Goal: Task Accomplishment & Management: Manage account settings

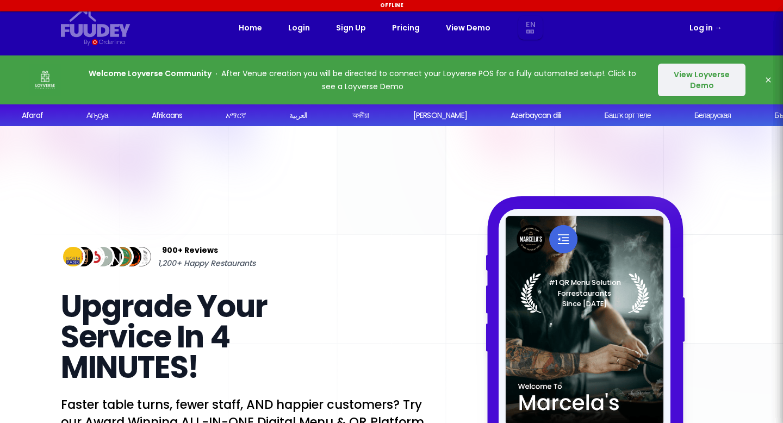
select select "en"
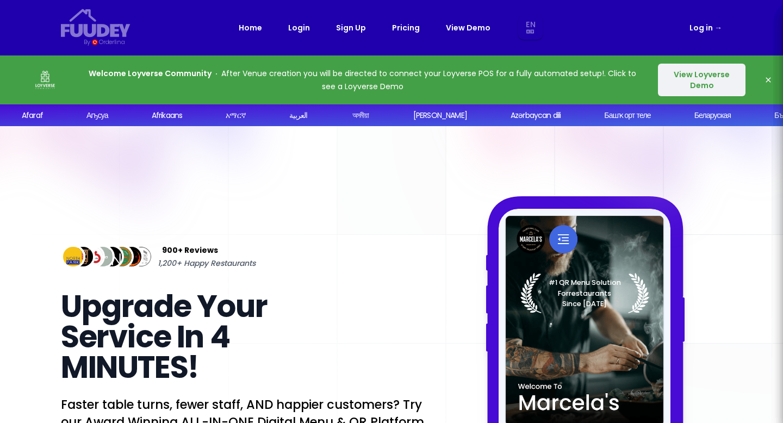
select select "en"
click at [708, 82] on button "View Loyverse Demo" at bounding box center [702, 80] width 88 height 33
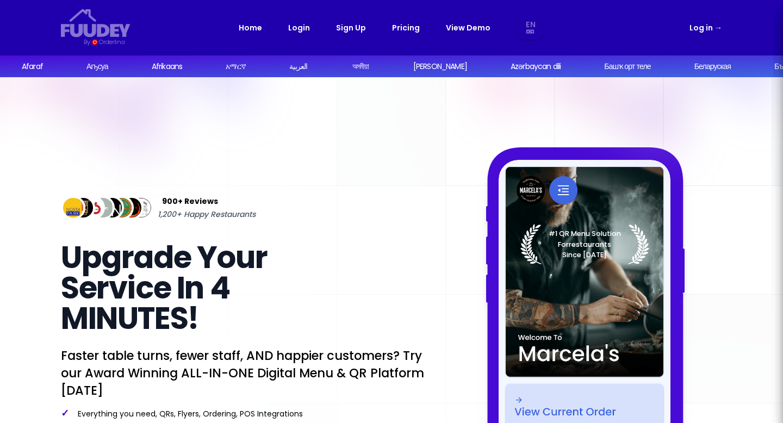
select select "en"
click at [455, 29] on link "View Demo" at bounding box center [468, 27] width 45 height 13
select select "en"
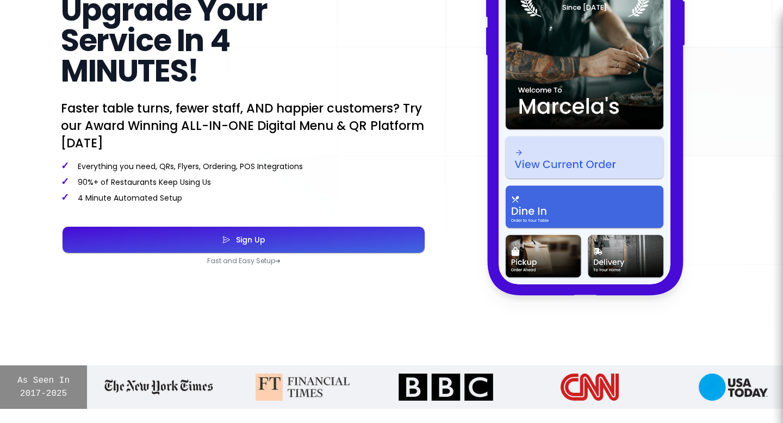
scroll to position [246, 0]
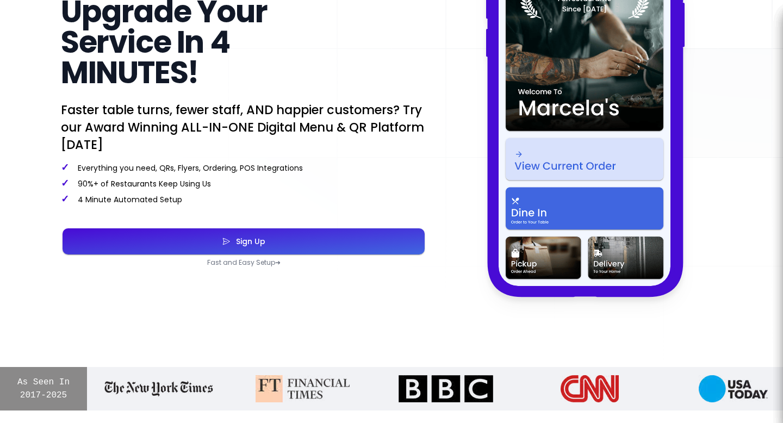
click at [254, 238] on div "Sign Up" at bounding box center [247, 242] width 35 height 8
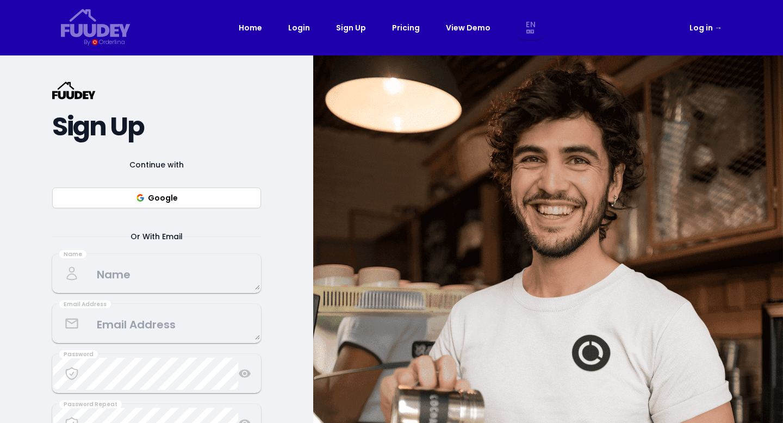
select select "en"
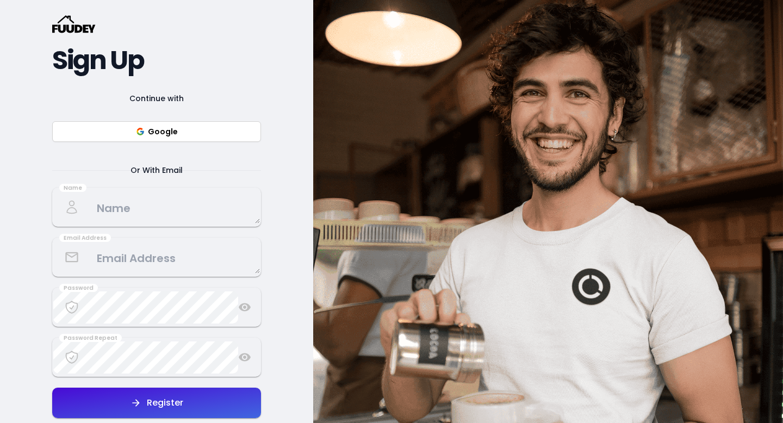
scroll to position [78, 0]
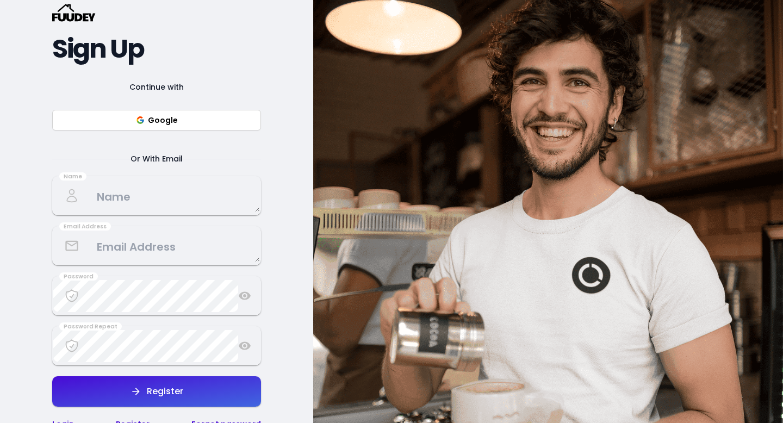
click at [172, 121] on button "Google" at bounding box center [156, 120] width 209 height 21
select select "en"
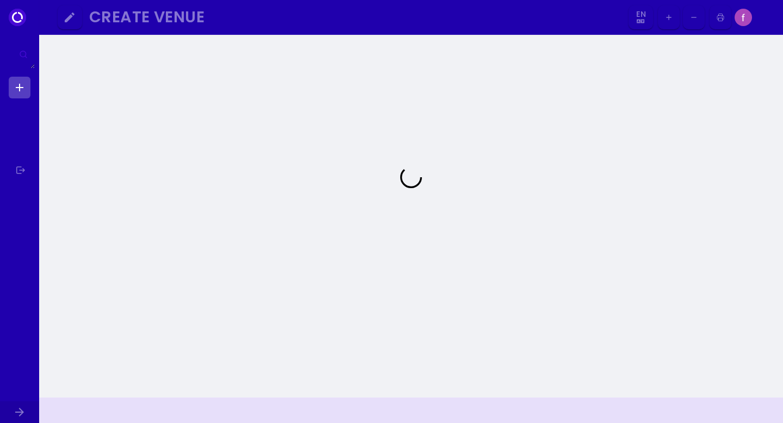
select select "en"
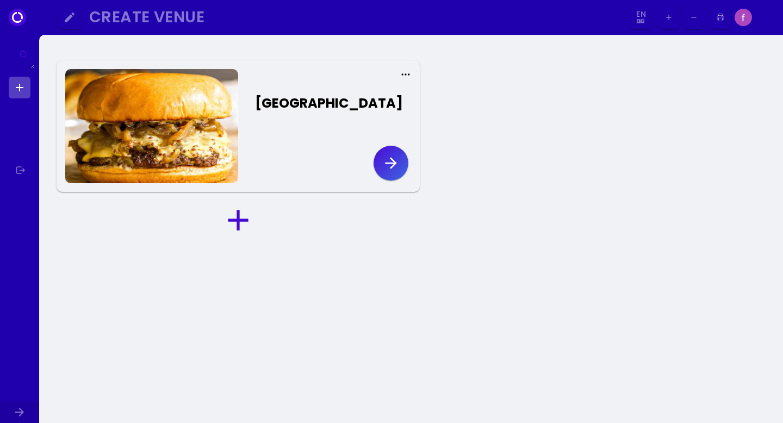
click at [396, 165] on icon "button" at bounding box center [390, 162] width 17 height 17
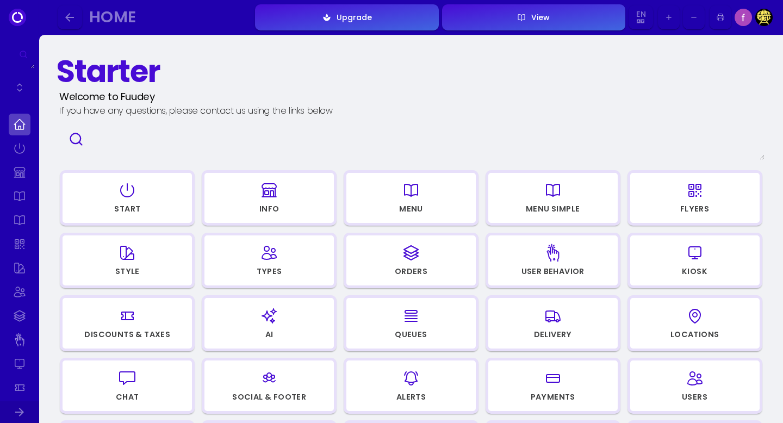
click at [125, 196] on icon "button" at bounding box center [127, 190] width 13 height 13
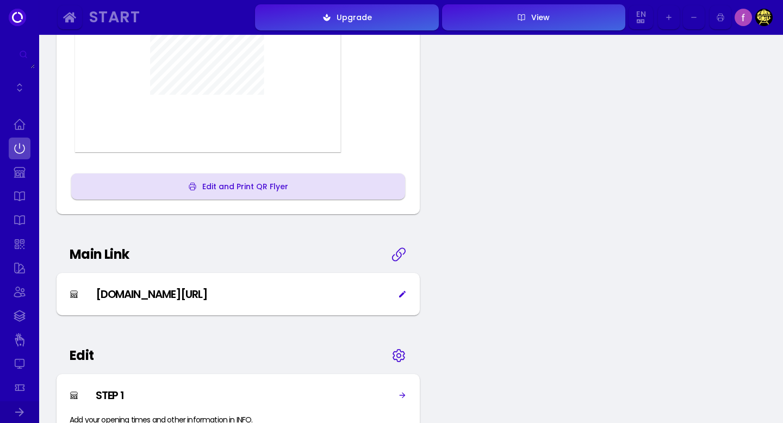
scroll to position [323, 0]
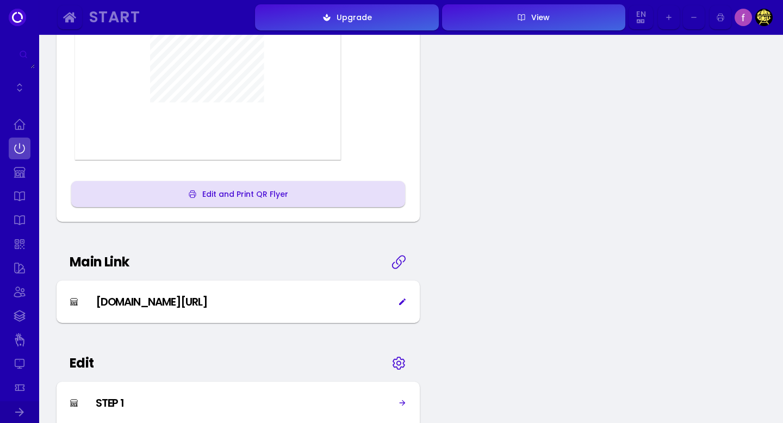
click at [225, 196] on div "Edit and Print QR Flyer" at bounding box center [242, 194] width 91 height 8
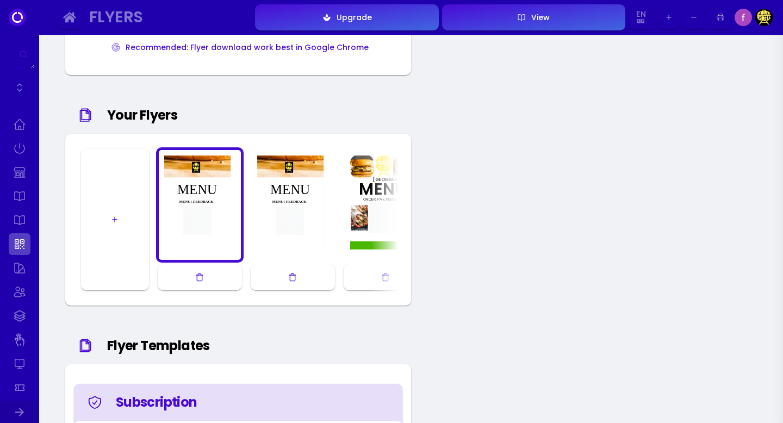
scroll to position [552, 0]
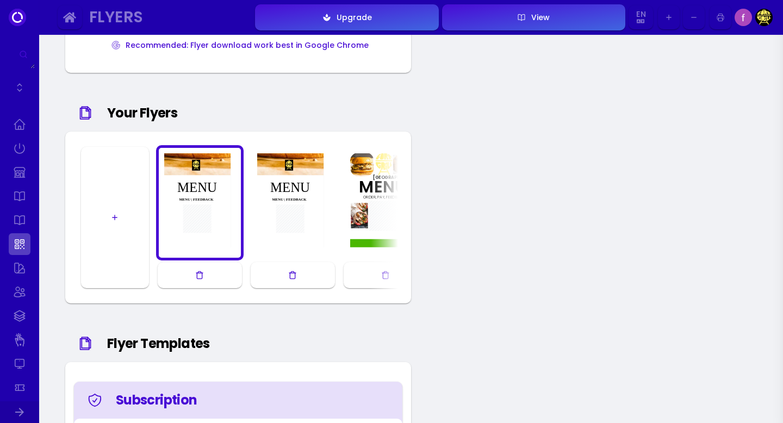
click at [378, 210] on div at bounding box center [386, 203] width 82 height 104
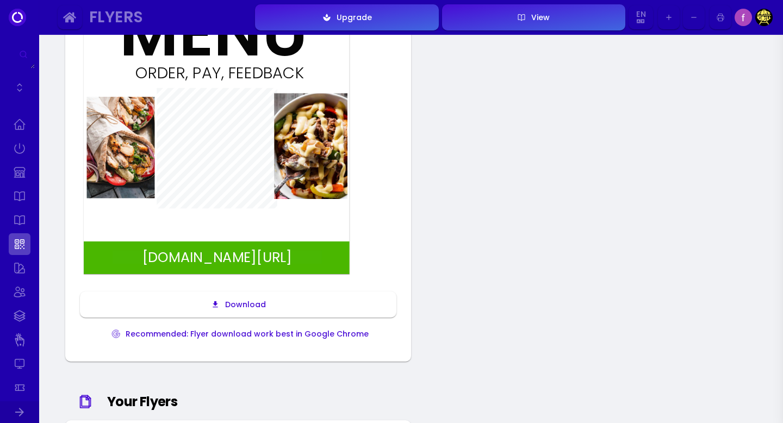
scroll to position [266, 0]
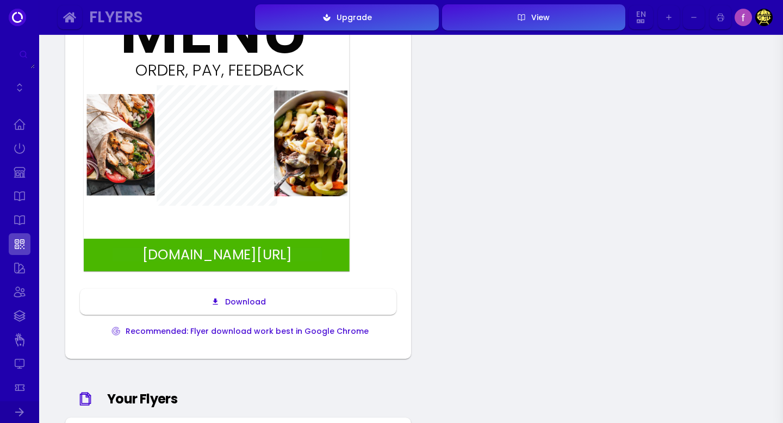
click at [221, 300] on div "Download" at bounding box center [243, 302] width 46 height 8
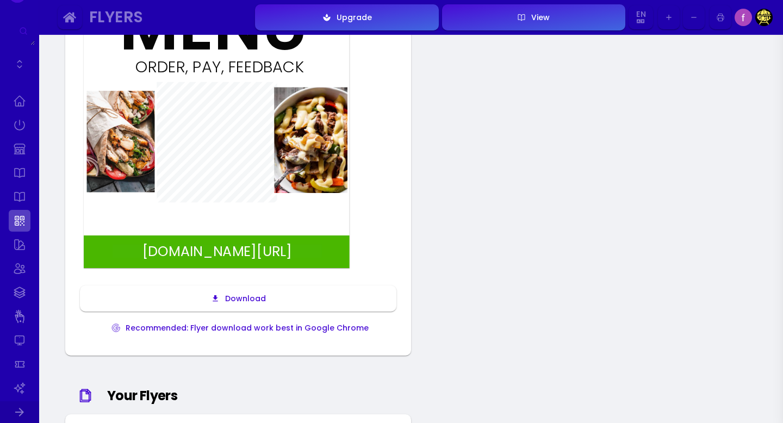
scroll to position [0, 0]
click at [746, 20] on img at bounding box center [742, 17] width 17 height 17
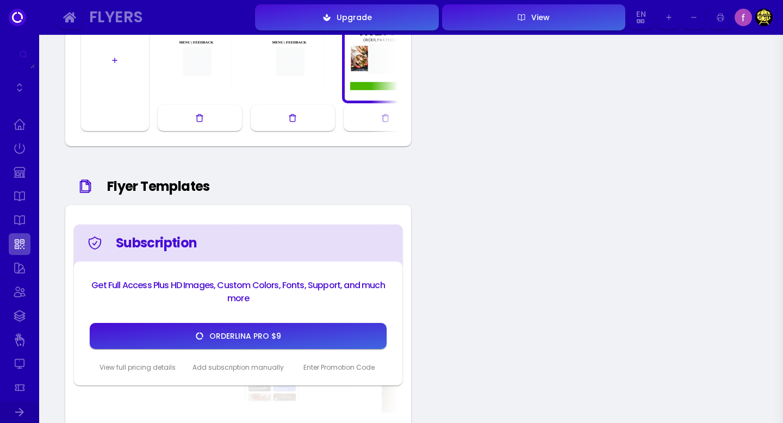
scroll to position [705, 0]
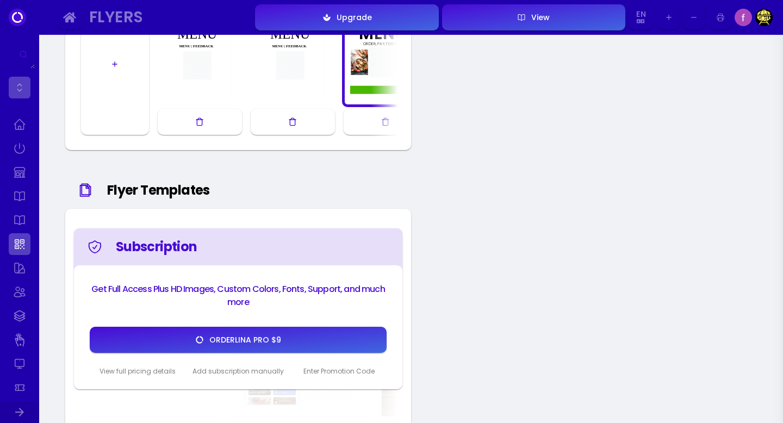
click at [23, 90] on link at bounding box center [20, 88] width 22 height 22
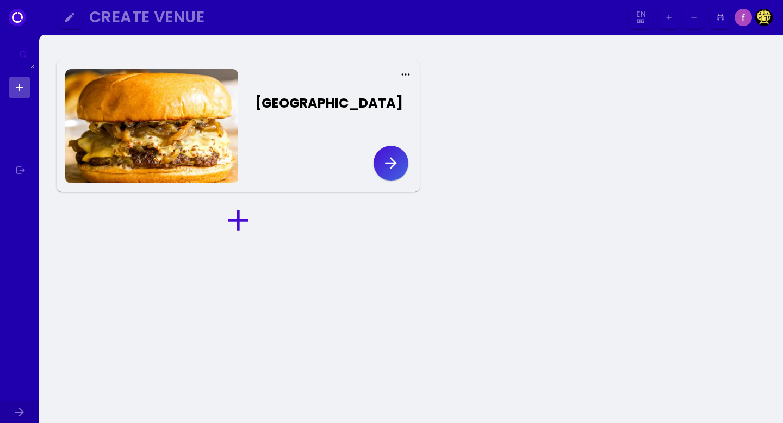
click at [23, 90] on link at bounding box center [20, 88] width 22 height 22
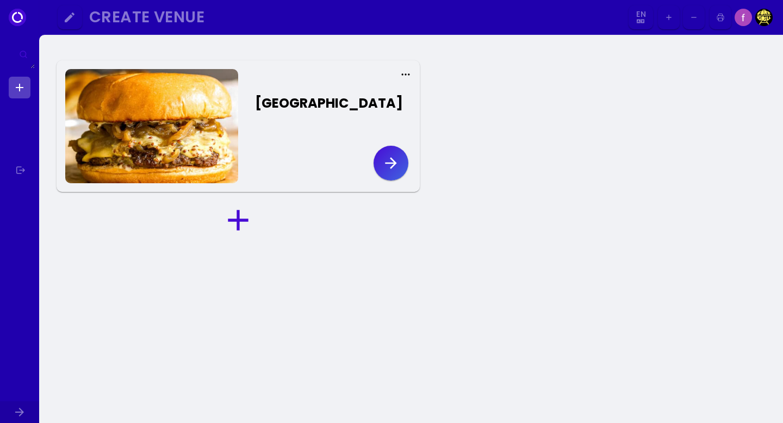
click at [23, 90] on link at bounding box center [20, 88] width 22 height 22
click at [17, 90] on link at bounding box center [20, 88] width 22 height 22
click at [23, 86] on link at bounding box center [20, 88] width 22 height 22
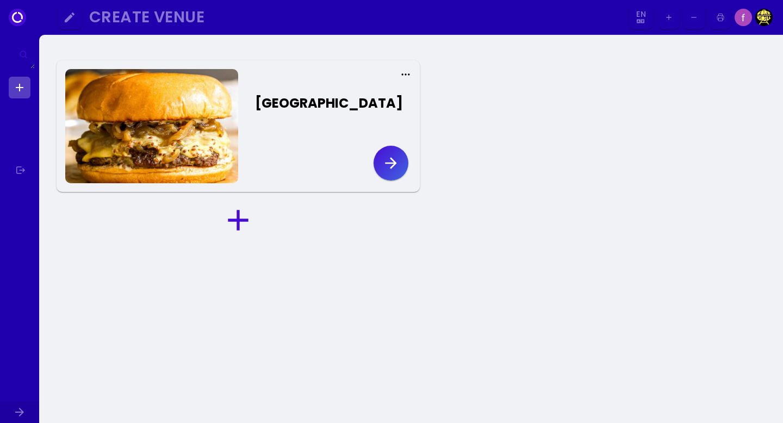
click at [397, 161] on icon "button" at bounding box center [390, 162] width 17 height 17
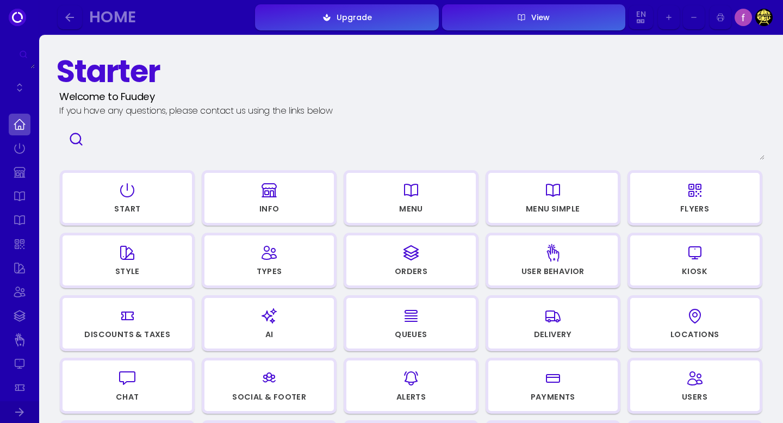
click at [693, 198] on icon "button" at bounding box center [694, 190] width 17 height 54
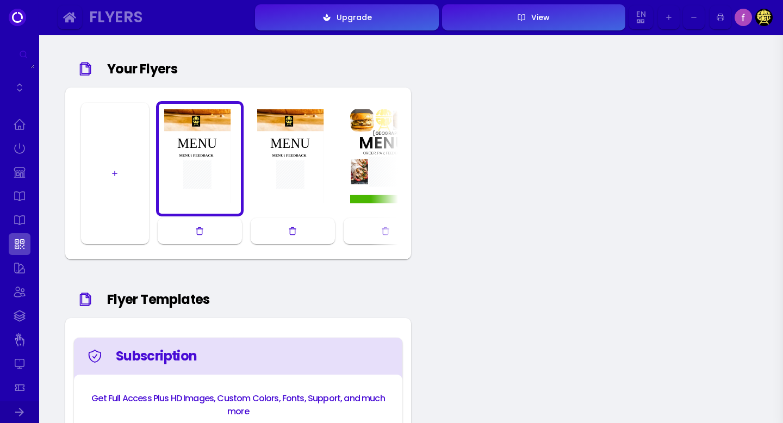
scroll to position [578, 0]
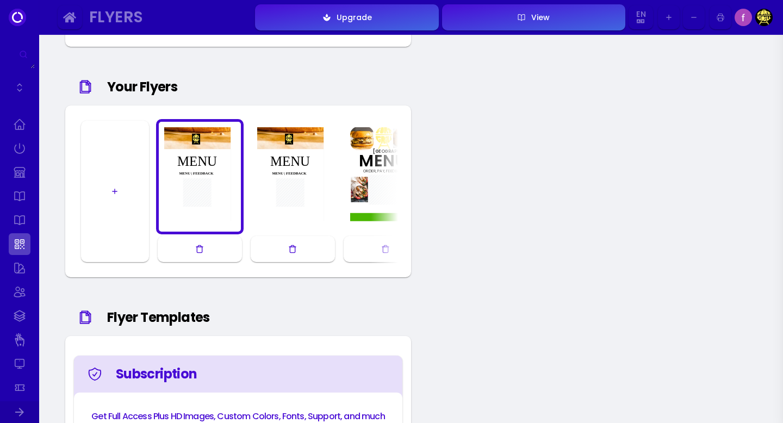
click at [382, 164] on div at bounding box center [386, 176] width 82 height 104
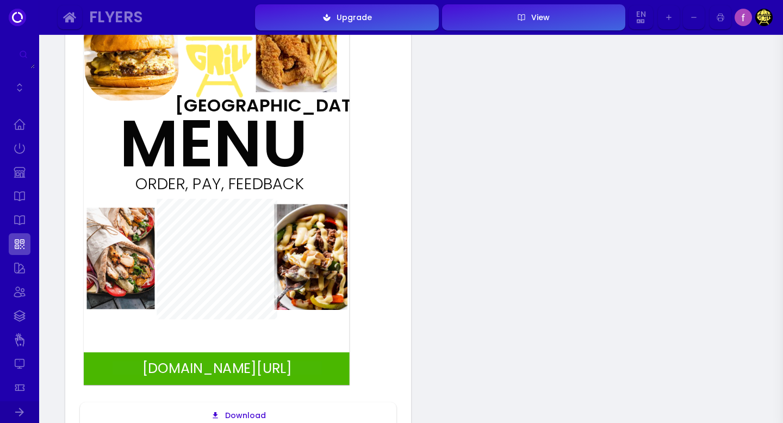
scroll to position [0, 0]
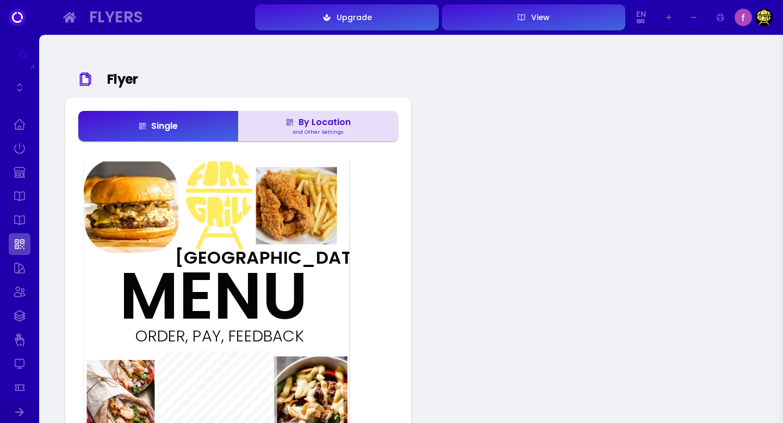
click at [537, 21] on div "View" at bounding box center [538, 18] width 24 height 8
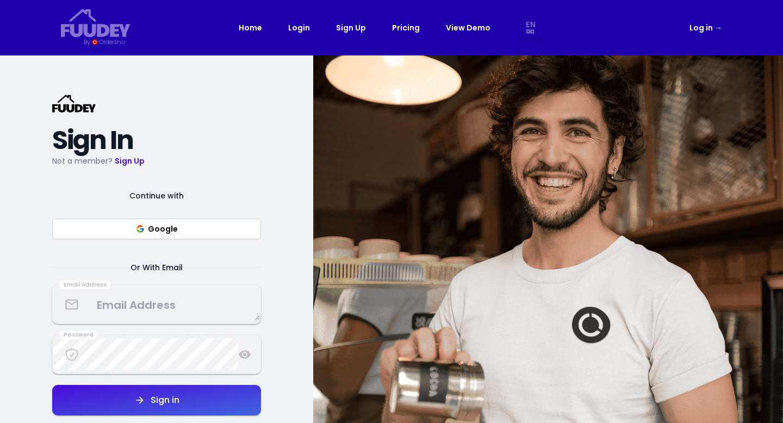
click at [169, 226] on button "Google" at bounding box center [156, 229] width 209 height 21
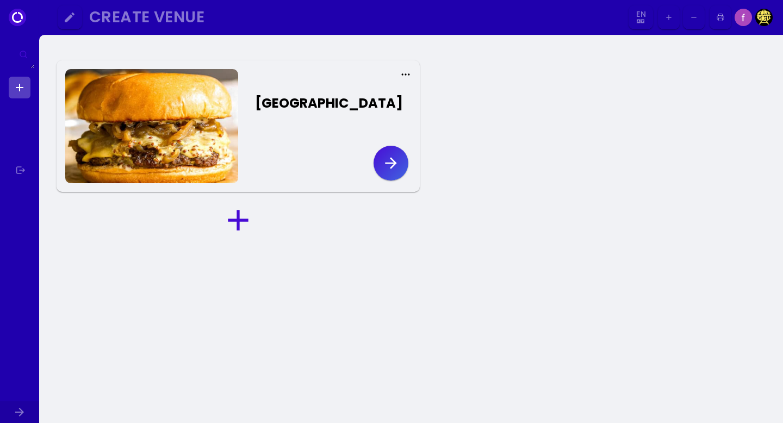
click at [237, 216] on icon at bounding box center [238, 220] width 20 height 20
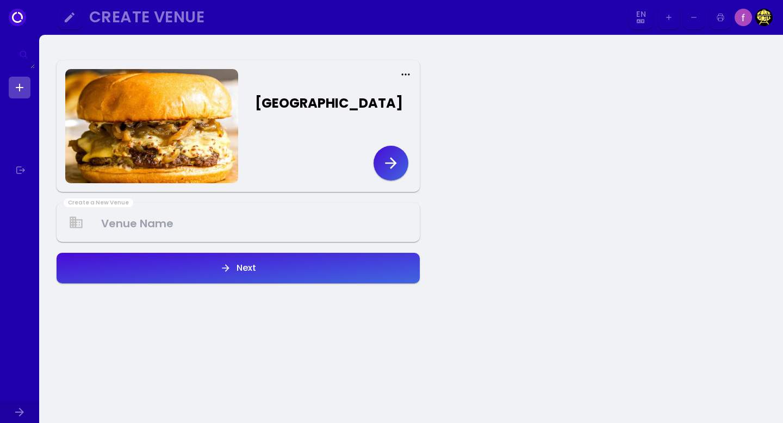
click at [390, 161] on icon "button" at bounding box center [390, 162] width 17 height 17
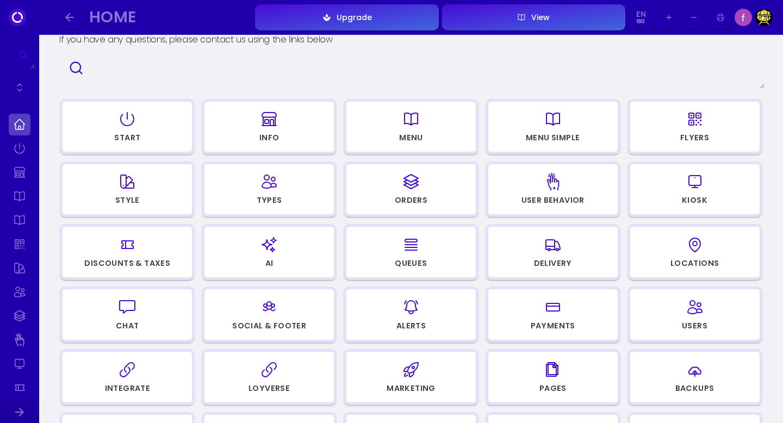
scroll to position [66, 0]
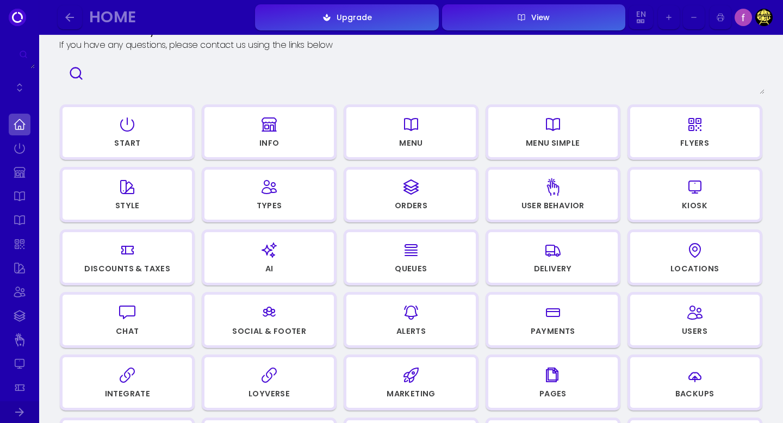
click at [692, 196] on icon "button" at bounding box center [694, 187] width 17 height 54
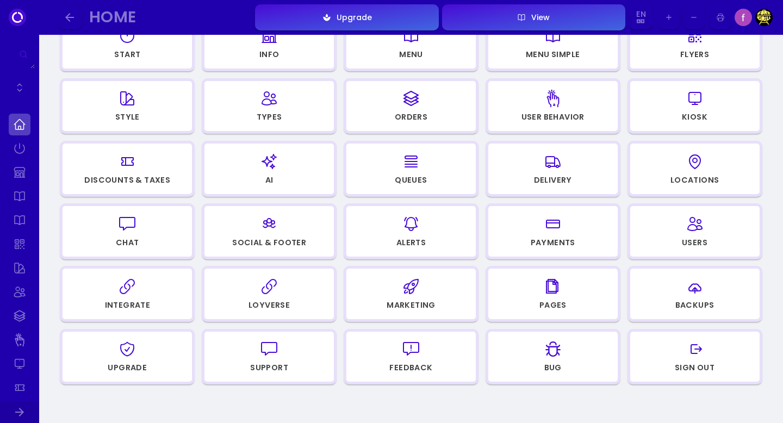
scroll to position [178, 0]
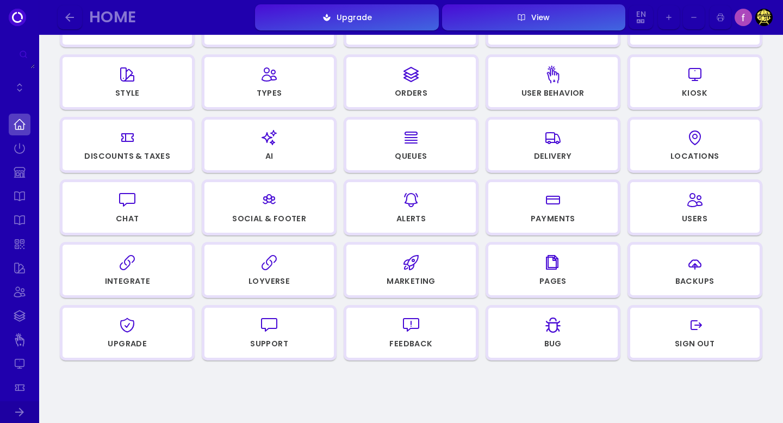
click at [267, 277] on div "Loyverse" at bounding box center [268, 281] width 41 height 8
select select "bce1cc5c-fcca-487e-ba92-881e7c7a8092"
select select "6f6be66d-df9a-4dc1-9f82-abba3370b945"
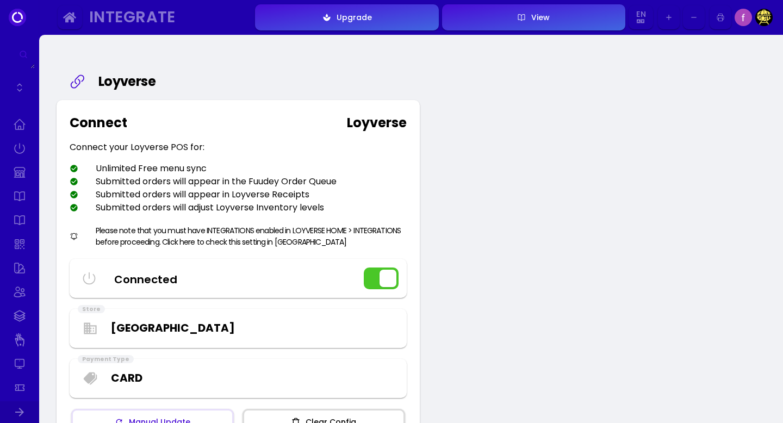
click at [217, 246] on div "Please note that you must have INTEGRATIONS enabled in LOYVERSE HOME > INTEGRAT…" at bounding box center [251, 236] width 311 height 23
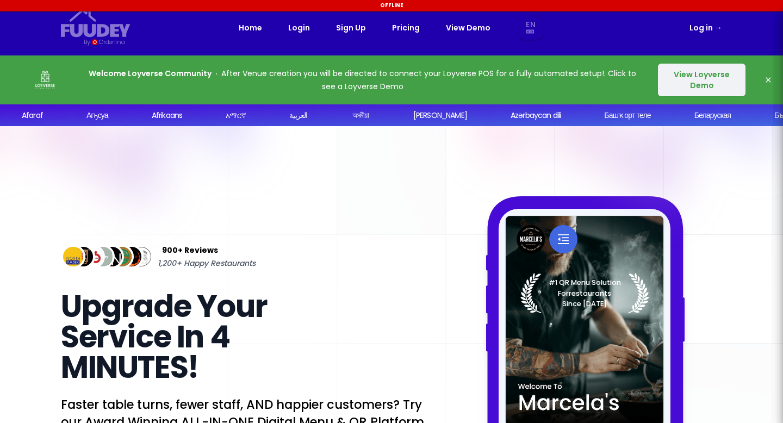
select select "en"
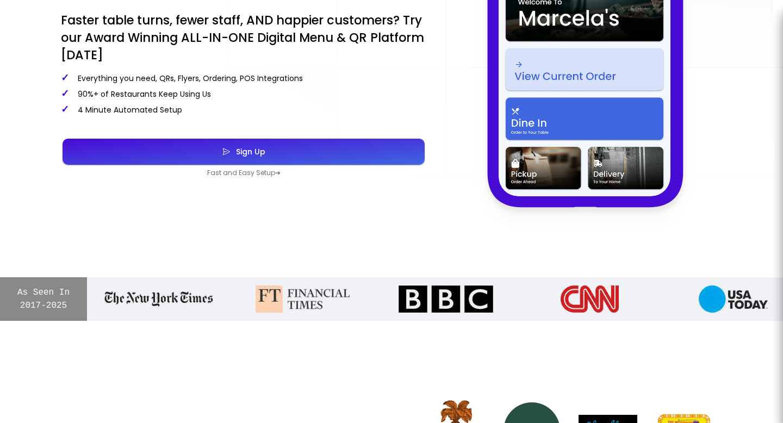
select select "en"
click at [249, 163] on button "Sign Up" at bounding box center [244, 152] width 362 height 26
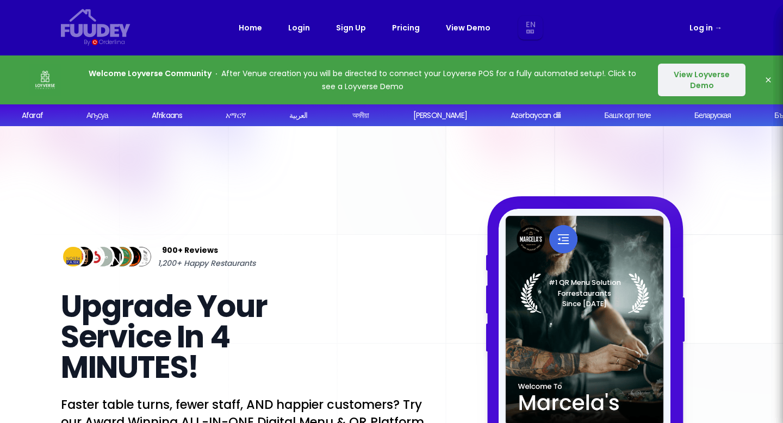
select select "en"
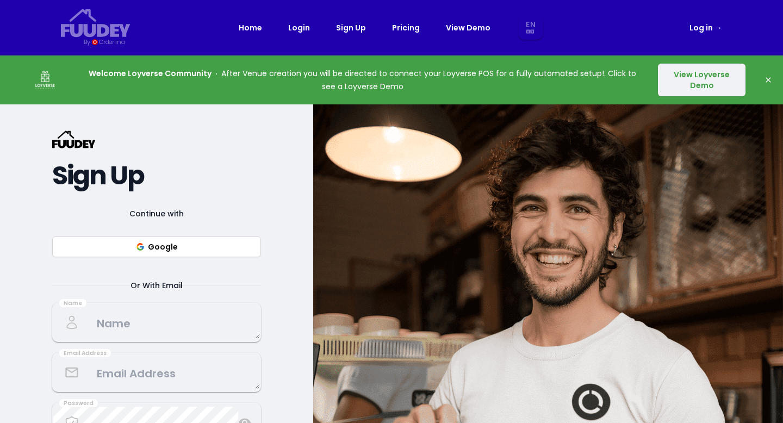
click at [185, 250] on button "Google" at bounding box center [156, 246] width 209 height 21
select select "en"
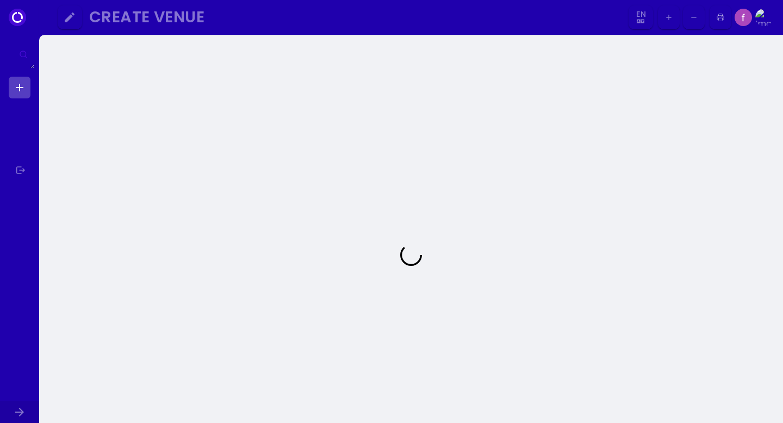
select select "en"
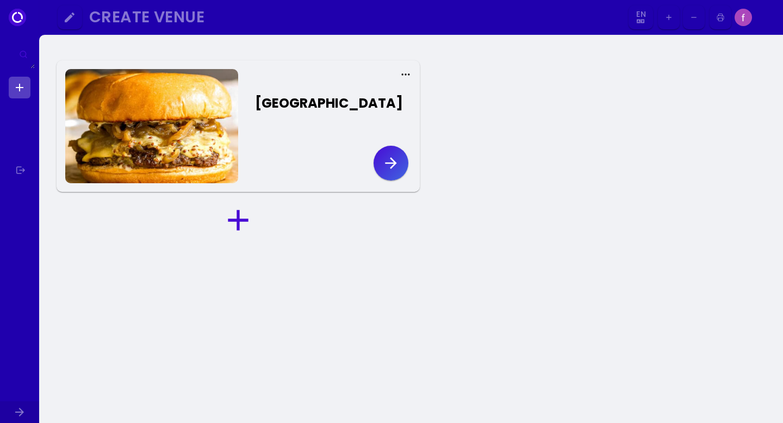
click at [393, 155] on icon "button" at bounding box center [390, 162] width 17 height 17
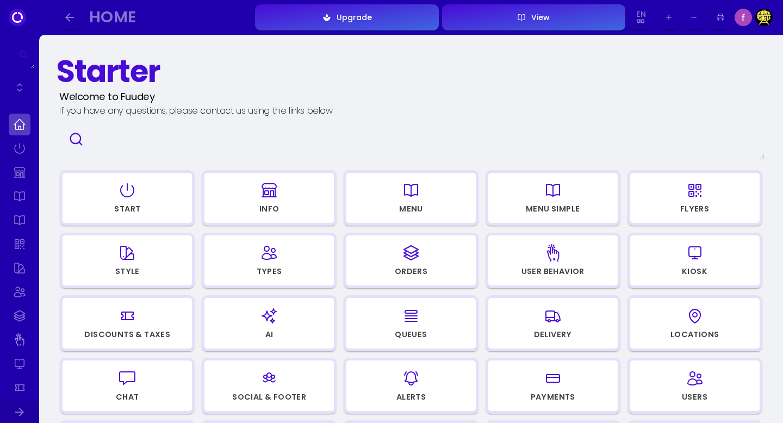
click at [412, 257] on icon "button" at bounding box center [410, 253] width 17 height 54
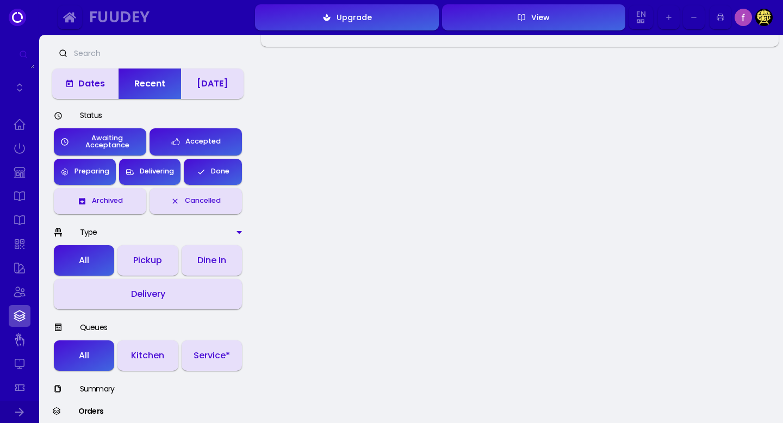
scroll to position [87, 0]
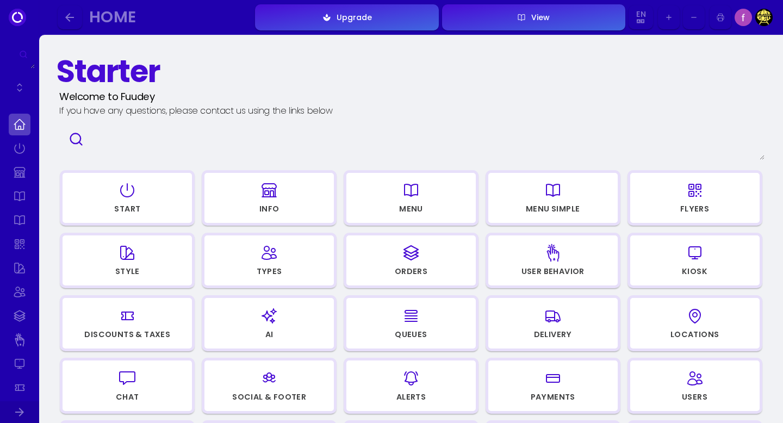
click at [411, 270] on div "Orders" at bounding box center [411, 271] width 33 height 8
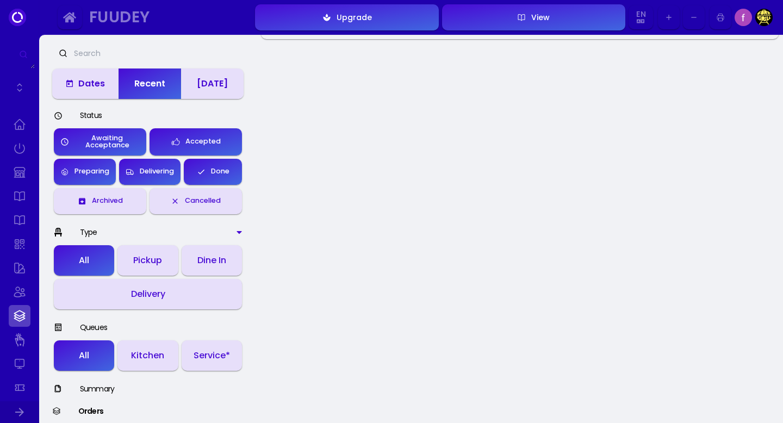
scroll to position [2, 0]
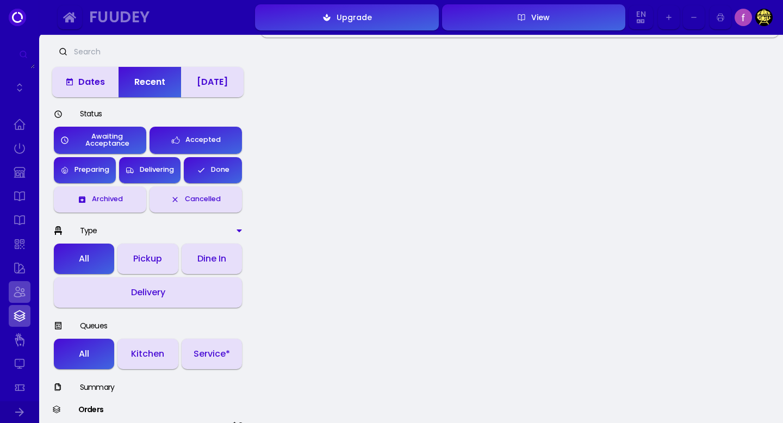
click at [24, 292] on link at bounding box center [20, 292] width 22 height 22
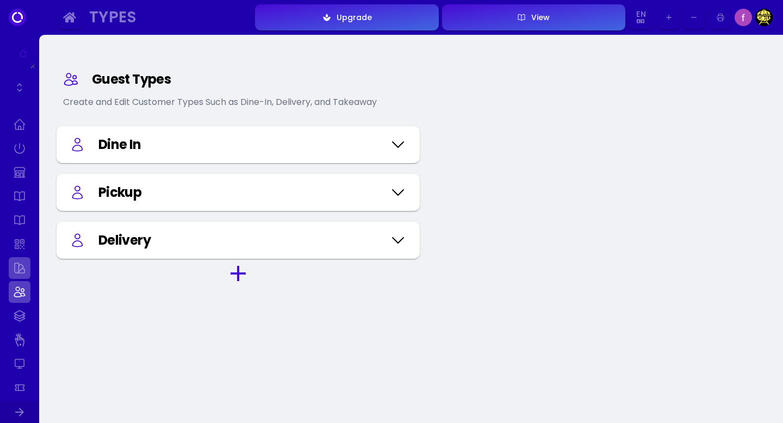
click at [23, 272] on link at bounding box center [20, 268] width 22 height 22
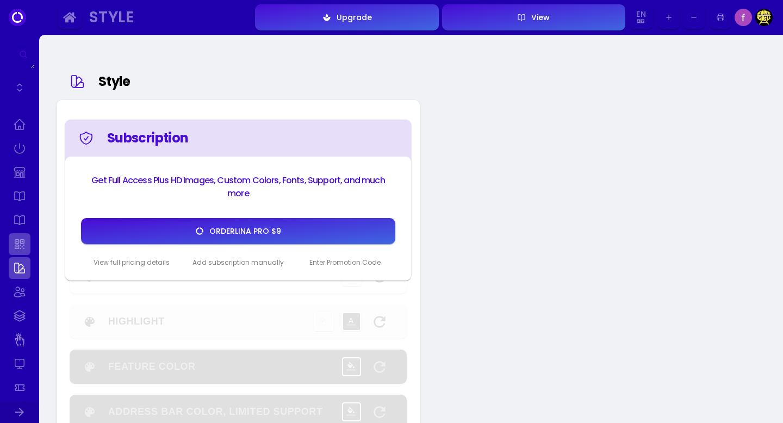
click at [24, 251] on link at bounding box center [20, 244] width 22 height 22
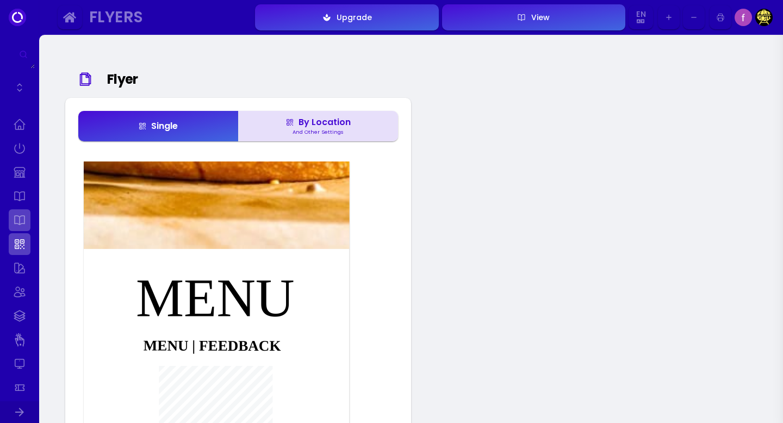
click at [21, 219] on link at bounding box center [20, 220] width 22 height 22
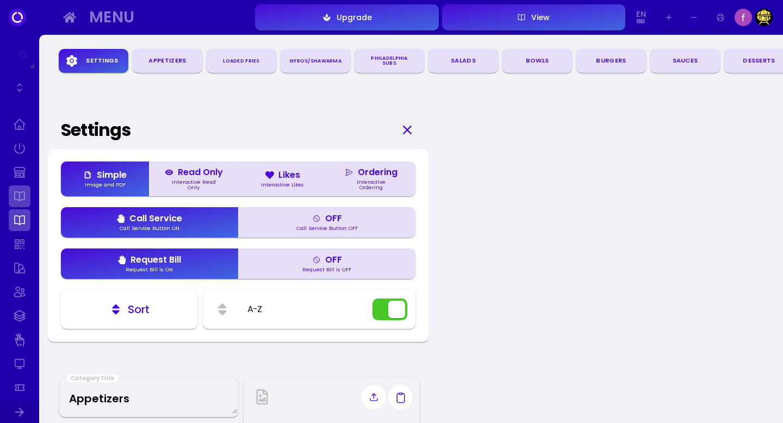
click at [21, 202] on link at bounding box center [20, 196] width 22 height 22
click at [20, 176] on link at bounding box center [20, 172] width 22 height 22
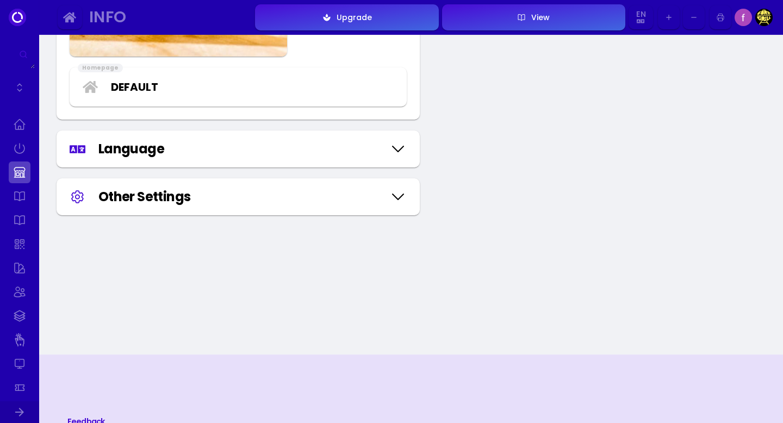
scroll to position [1332, 0]
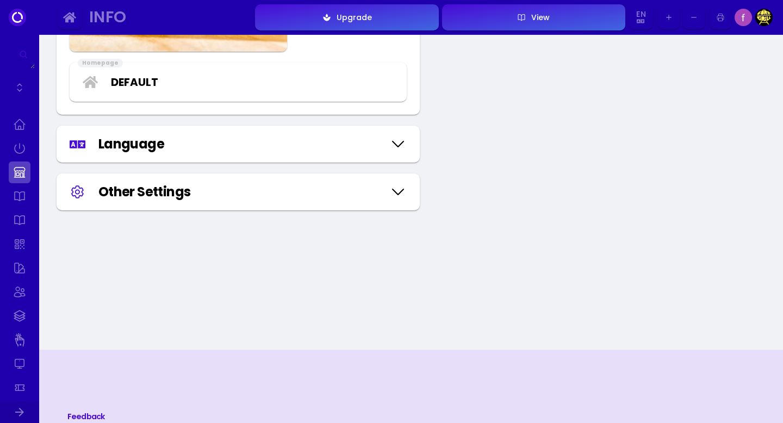
click at [383, 145] on div "Language" at bounding box center [240, 144] width 285 height 20
type input "[PHONE_NUMBER]"
select select "english"
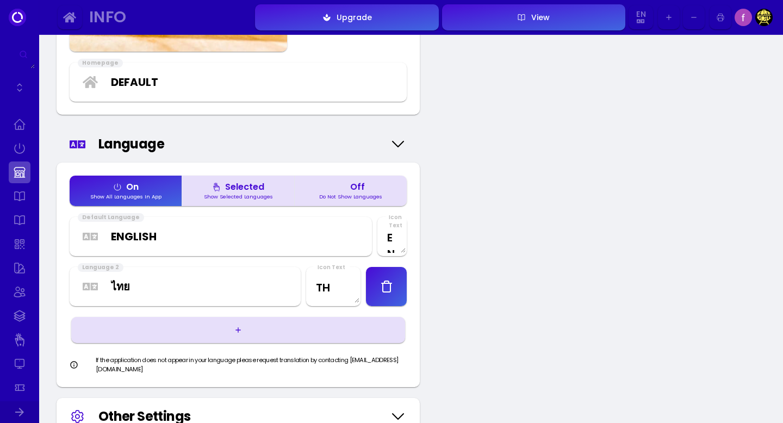
click at [126, 287] on select "Afaraf Аҧсуа Afrikaans አማርኛ العربية অসমীয়া Aymar aru Azərbaycan dili Башҡорт т…" at bounding box center [200, 286] width 179 height 16
select select "spanish"
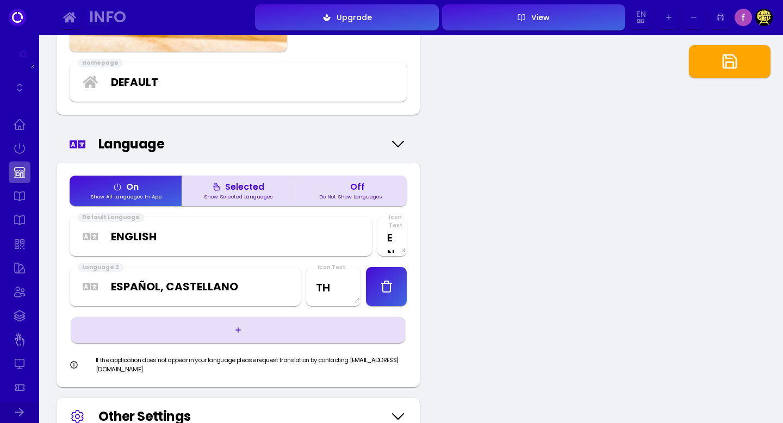
click at [208, 330] on button "button" at bounding box center [238, 330] width 334 height 26
type input "[PHONE_NUMBER]"
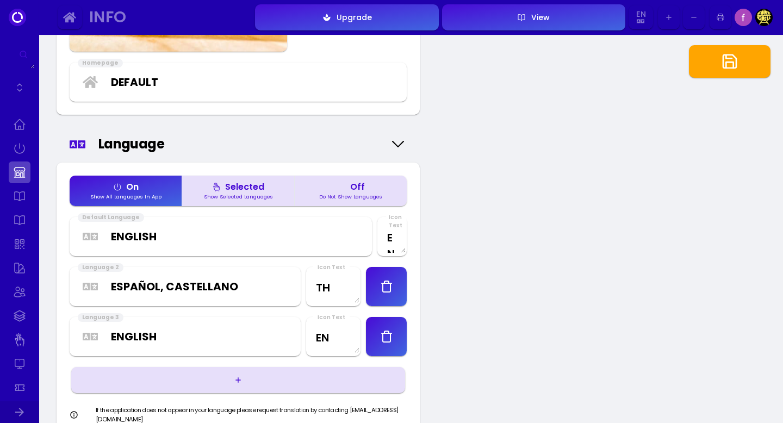
click at [195, 331] on select "Afaraf Аҧсуа Afrikaans አማርኛ العربية অসমীয়া Aymar aru Azərbaycan dili Башҡорт т…" at bounding box center [200, 336] width 179 height 16
select select "german"
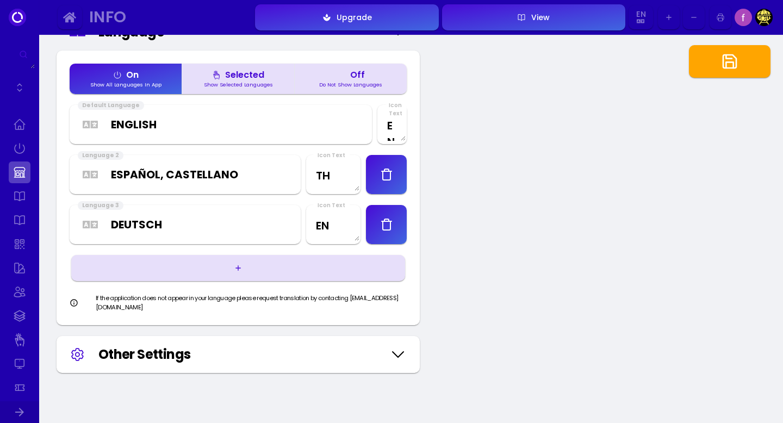
scroll to position [1448, 0]
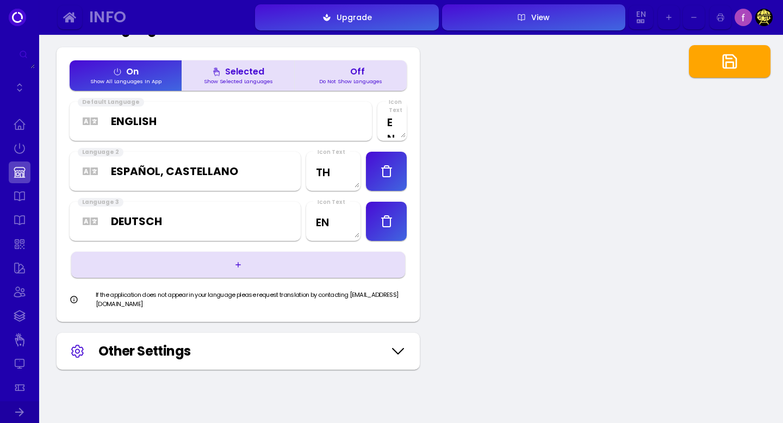
click at [365, 349] on div "Other Settings" at bounding box center [240, 351] width 285 height 20
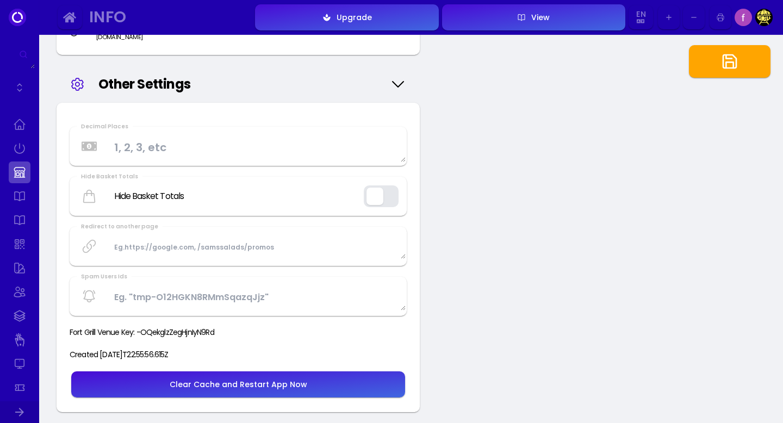
scroll to position [1592, 0]
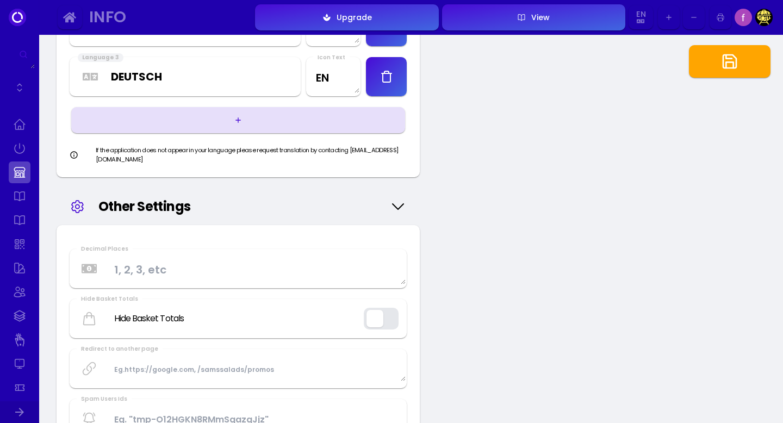
click at [721, 67] on icon "button" at bounding box center [729, 61] width 17 height 17
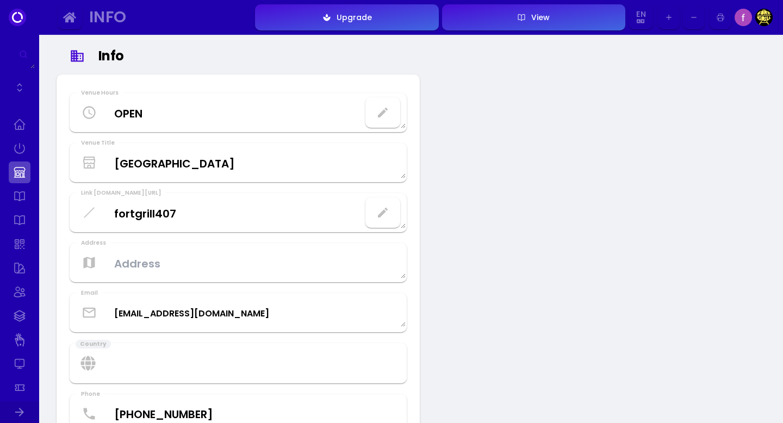
scroll to position [0, 0]
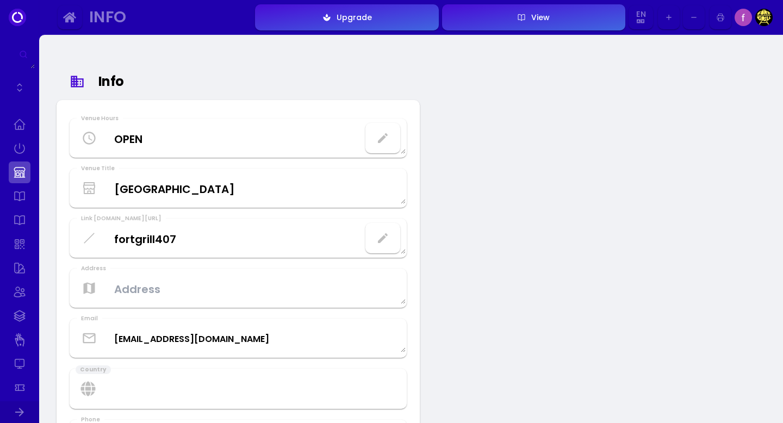
click at [528, 18] on div "View" at bounding box center [538, 18] width 24 height 8
click at [128, 139] on Hours "OPEN" at bounding box center [238, 138] width 335 height 32
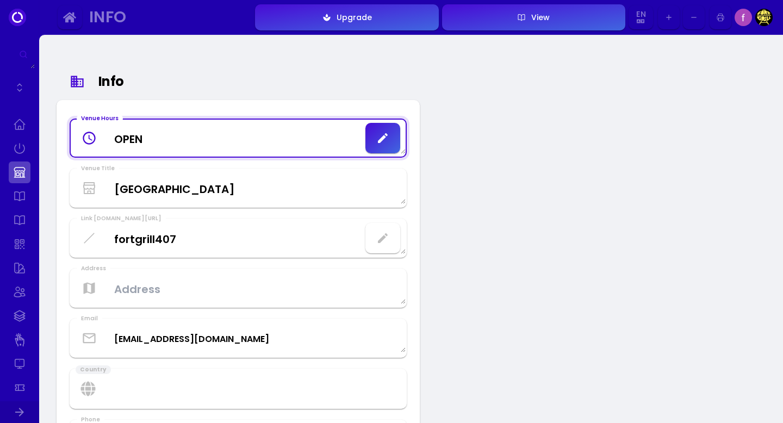
click at [254, 186] on Title "[GEOGRAPHIC_DATA]" at bounding box center [238, 188] width 335 height 32
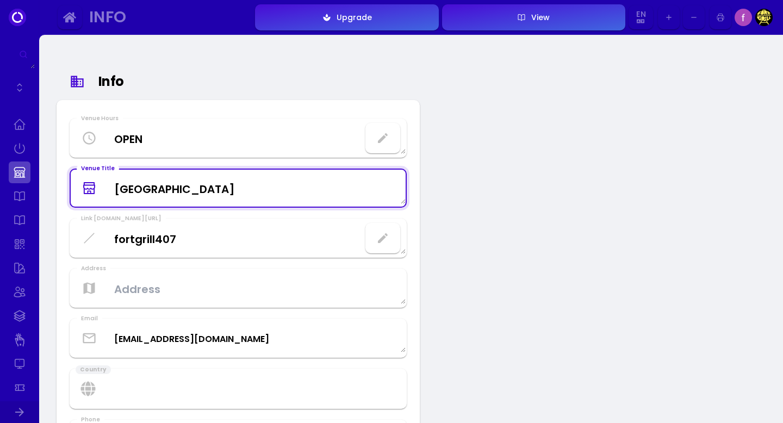
click at [263, 240] on fuudey\ "fortgrill407" at bounding box center [238, 238] width 335 height 32
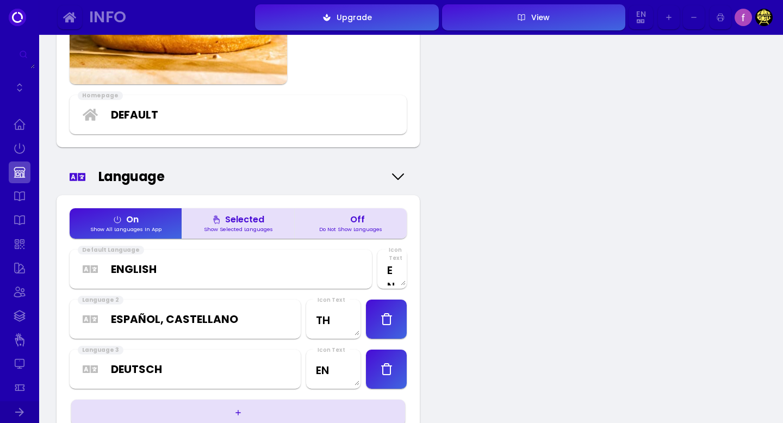
scroll to position [1301, 0]
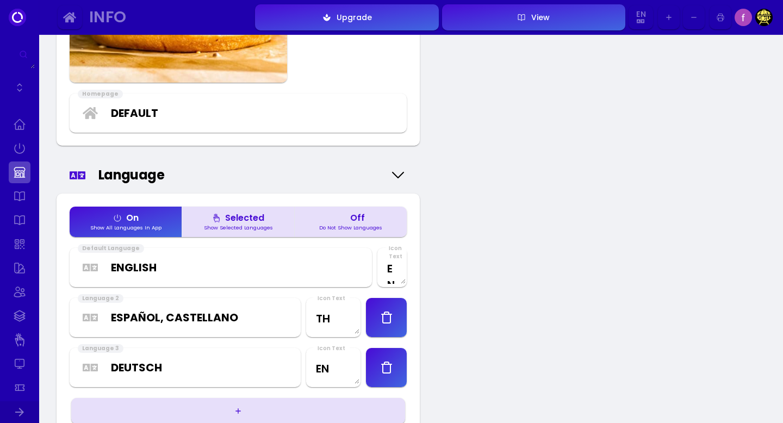
click at [240, 220] on div "Selected" at bounding box center [238, 218] width 52 height 9
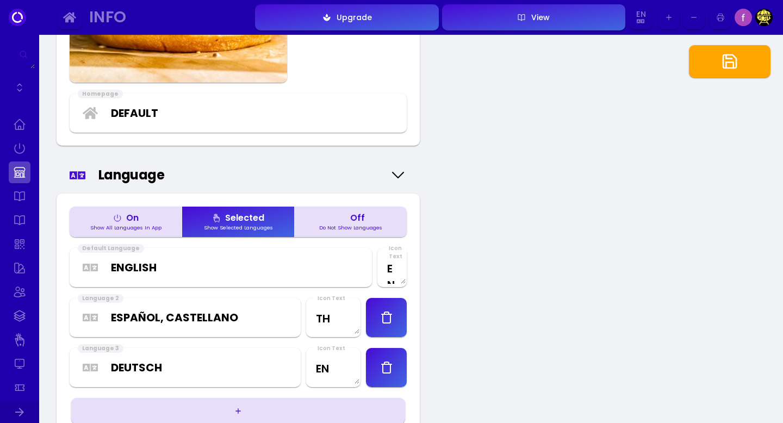
click at [143, 222] on button "On Show All Languages In App" at bounding box center [126, 222] width 112 height 30
type input "[PHONE_NUMBER]"
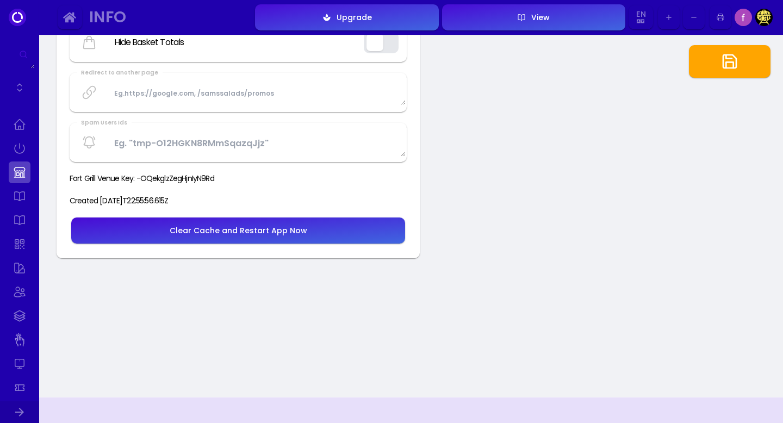
scroll to position [1869, 0]
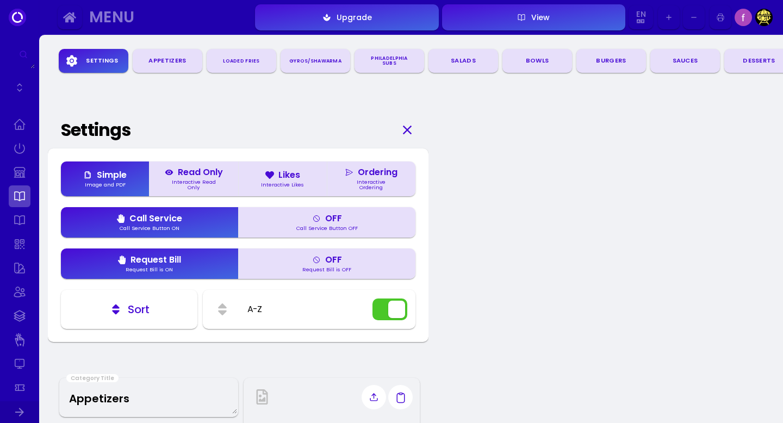
click at [369, 177] on div "Ordering" at bounding box center [371, 172] width 53 height 9
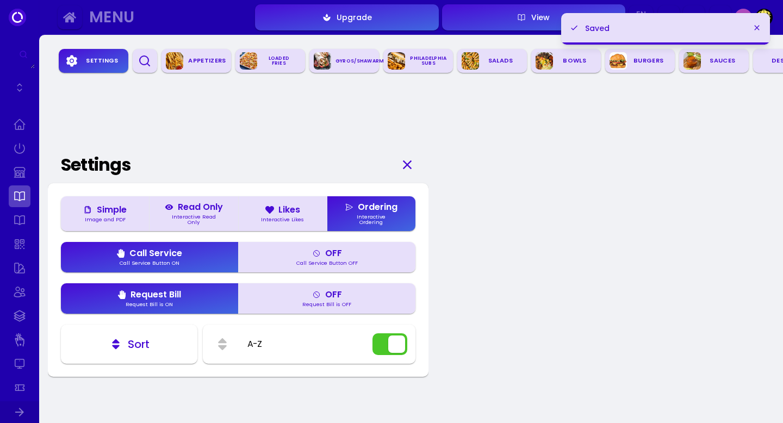
click at [369, 178] on div "Settings" at bounding box center [238, 164] width 381 height 37
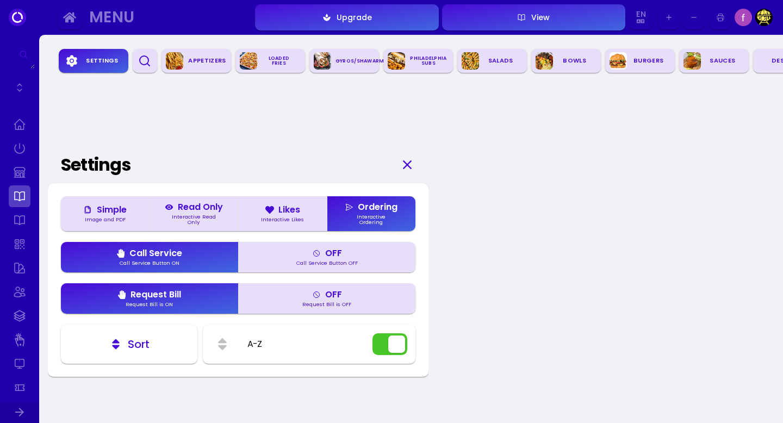
click at [629, 61] on div "Burgers" at bounding box center [648, 61] width 43 height 16
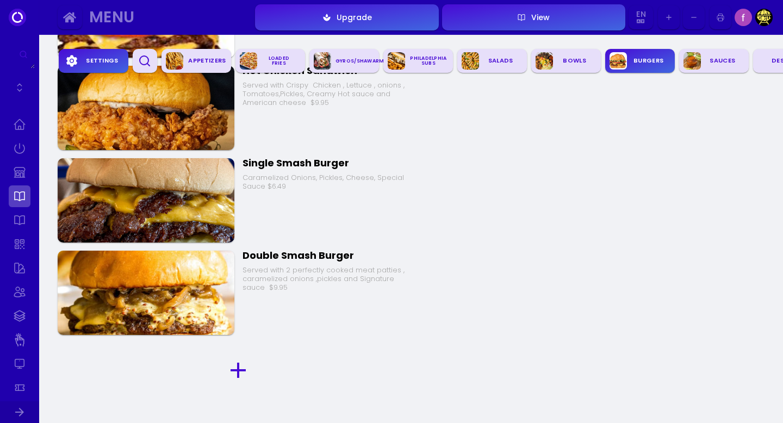
scroll to position [2944, 0]
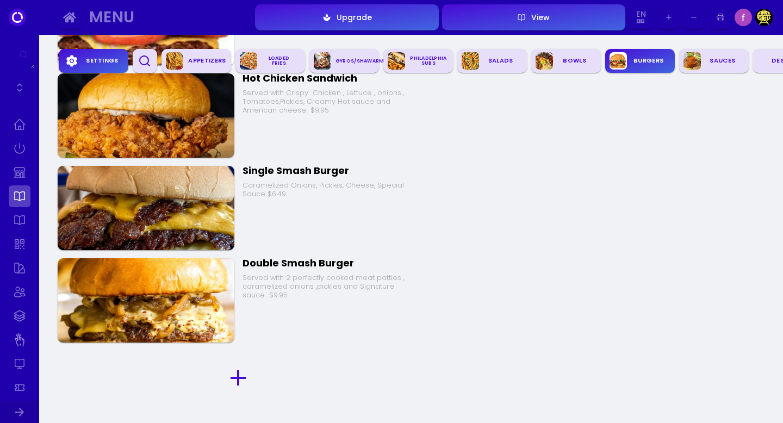
click at [235, 377] on icon "button" at bounding box center [237, 377] width 15 height 15
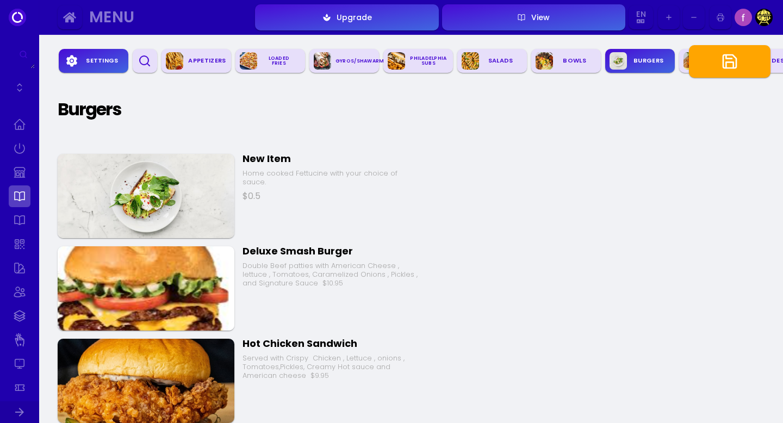
scroll to position [2755, 0]
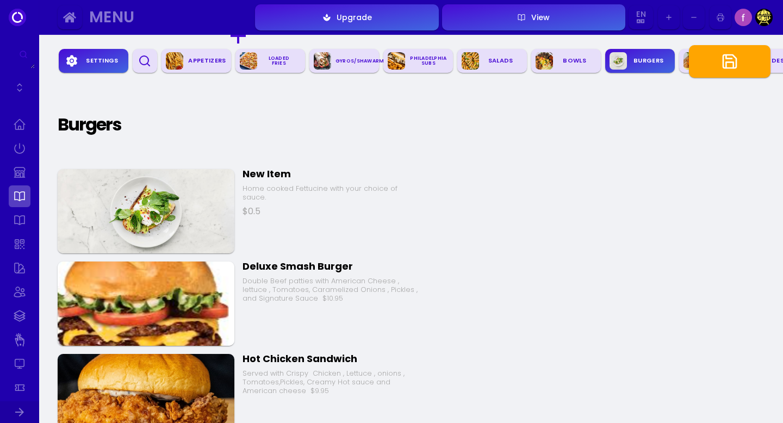
click at [271, 186] on div "Home cooked Fettucine with your choice of sauce." at bounding box center [330, 192] width 177 height 17
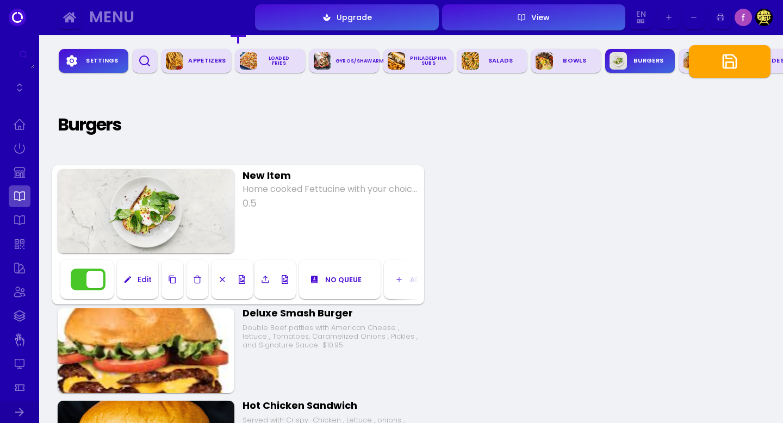
click at [261, 189] on input "Home cooked Fettucine with your choice of sauce." at bounding box center [330, 189] width 177 height 13
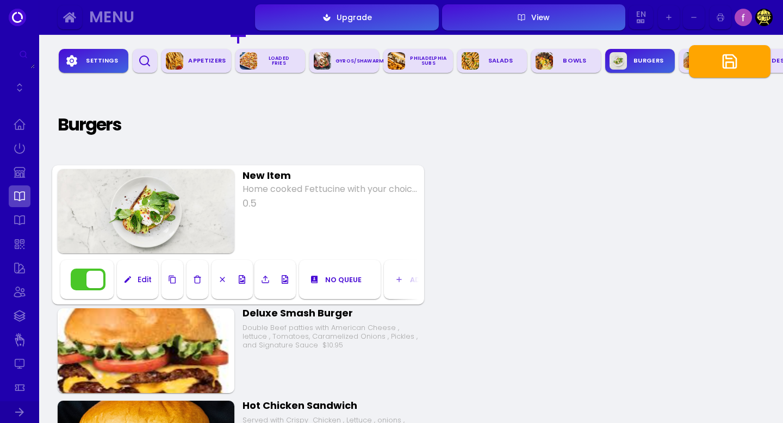
click at [261, 189] on input "Home cooked Fettucine with your choice of sauce." at bounding box center [330, 189] width 177 height 13
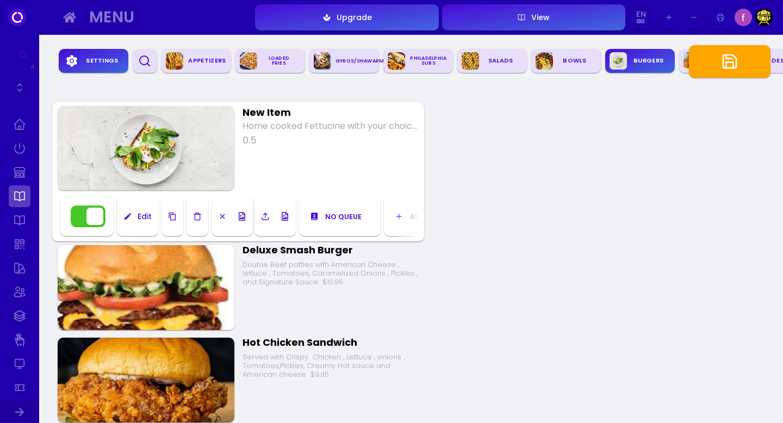
scroll to position [2823, 0]
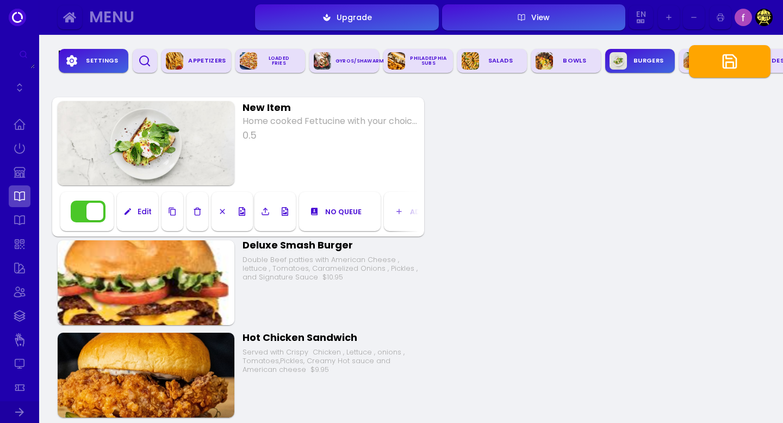
type input "Home cooked Fettucine with your choice of sauce."
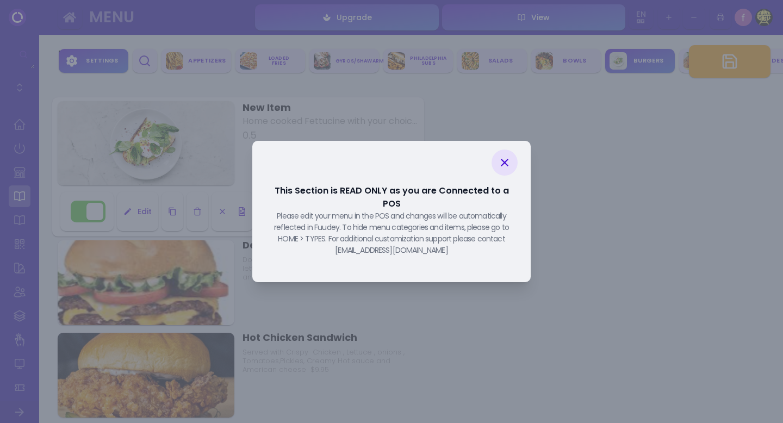
click at [507, 169] on icon at bounding box center [504, 162] width 13 height 13
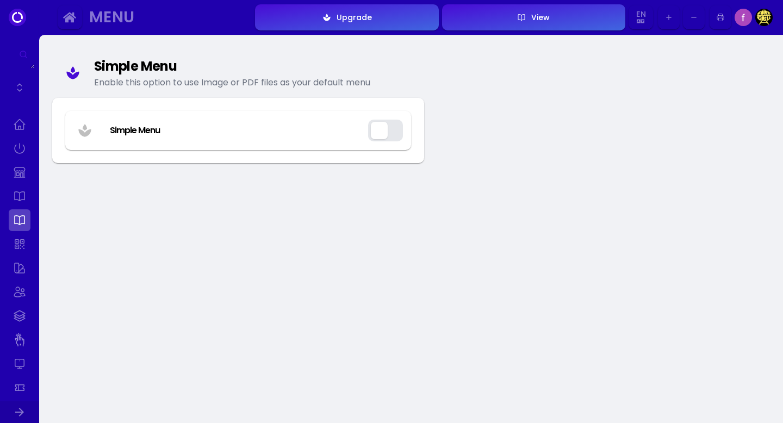
click at [145, 132] on div "Simple Menu" at bounding box center [135, 130] width 50 height 13
click at [385, 136] on button "button" at bounding box center [385, 131] width 35 height 22
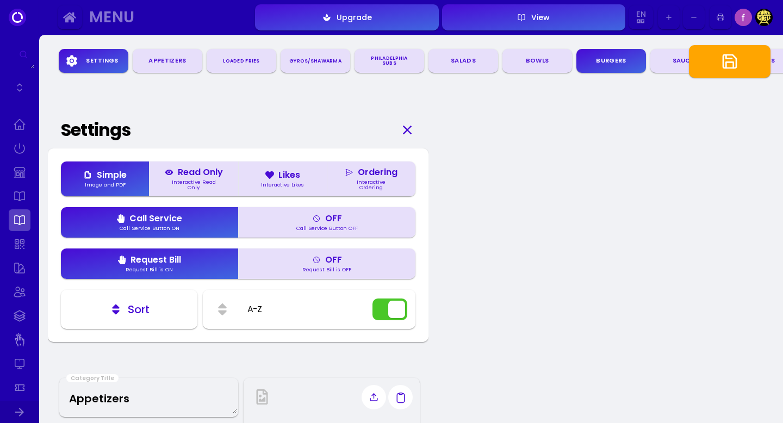
click at [370, 177] on div "Ordering" at bounding box center [371, 172] width 53 height 9
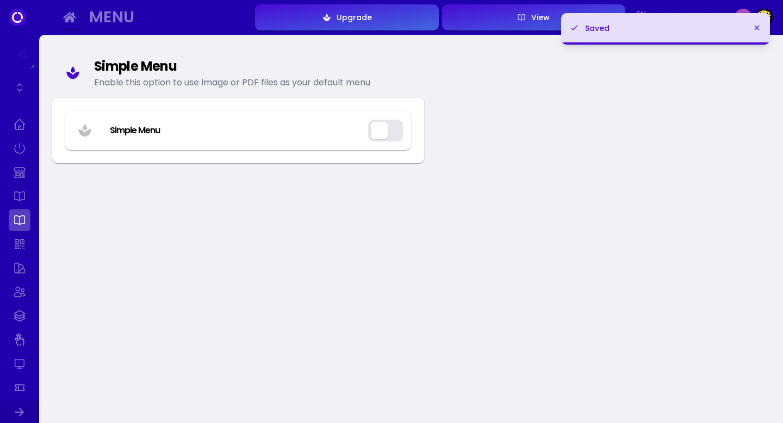
click at [383, 137] on button "button" at bounding box center [385, 131] width 35 height 22
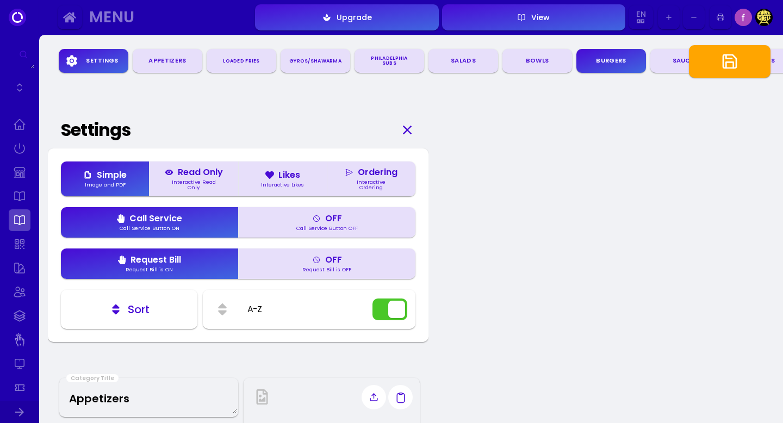
click at [204, 174] on div "Read Only" at bounding box center [194, 172] width 58 height 9
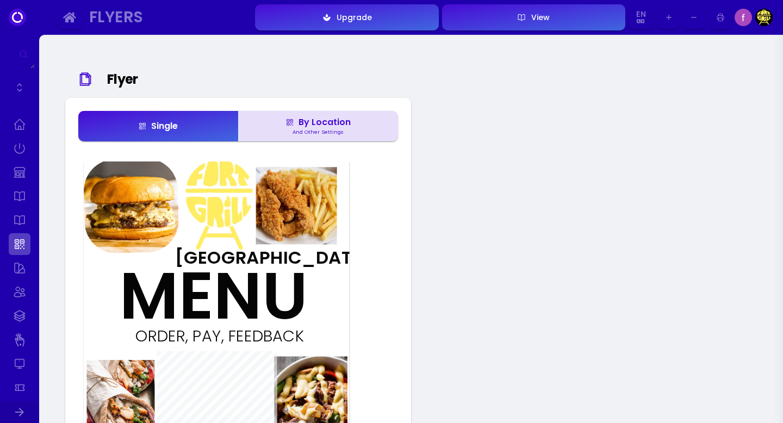
click at [309, 129] on div "And Other Settings" at bounding box center [318, 131] width 60 height 5
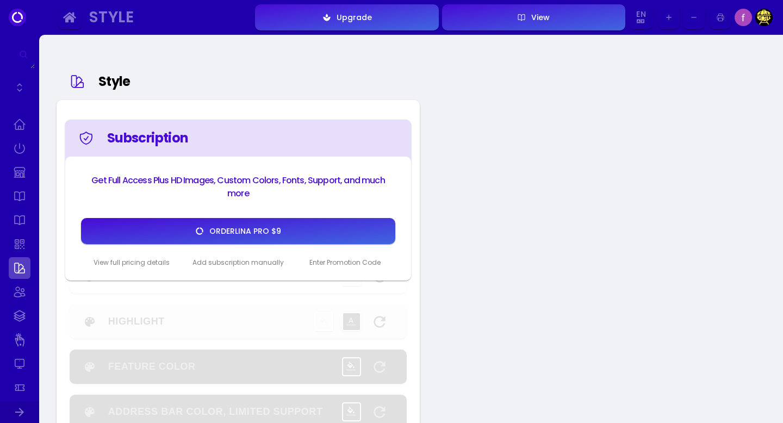
type input "#ffffff"
type input "#000000"
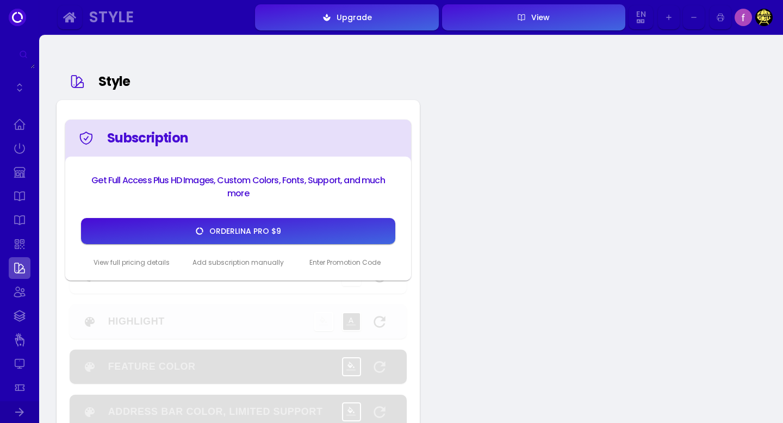
type input "#000000"
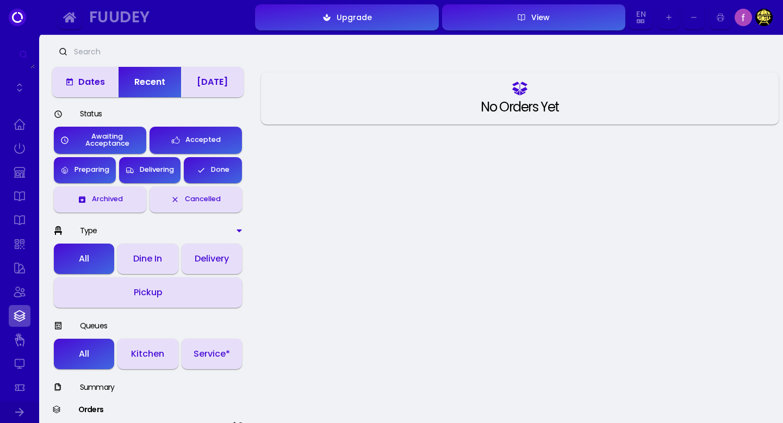
click at [210, 80] on div "[DATE]" at bounding box center [212, 82] width 31 height 9
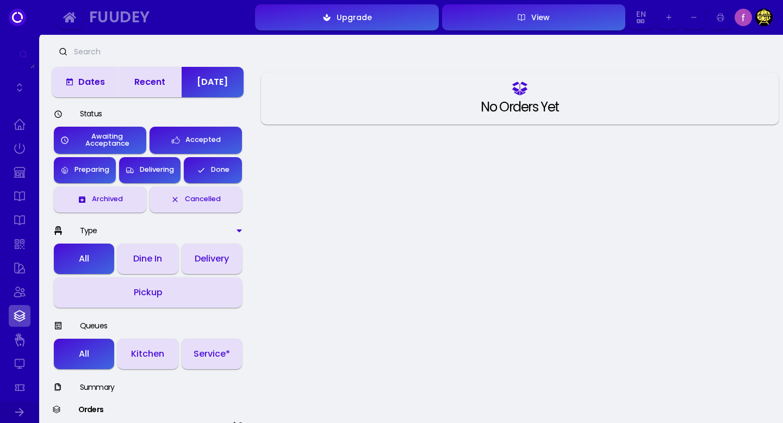
click at [90, 83] on div "Dates" at bounding box center [85, 82] width 40 height 9
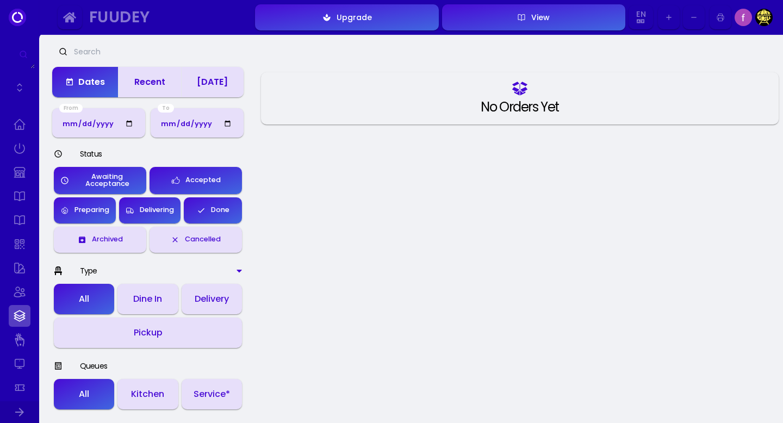
click at [114, 18] on div "Fuudey" at bounding box center [165, 17] width 152 height 13
click at [73, 15] on icon "button" at bounding box center [69, 18] width 13 height 10
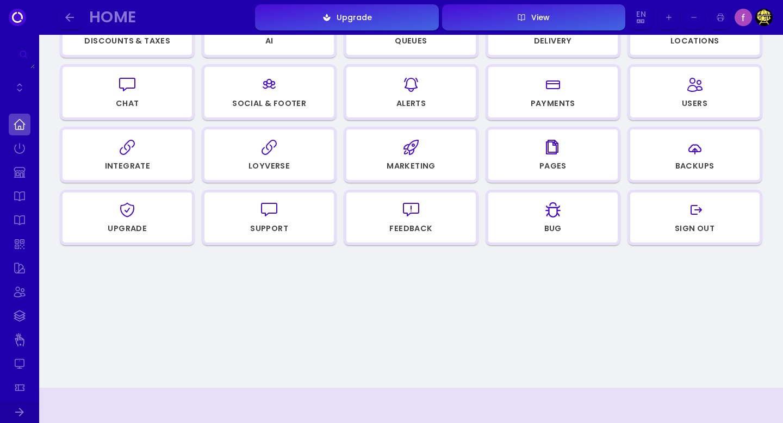
scroll to position [303, 0]
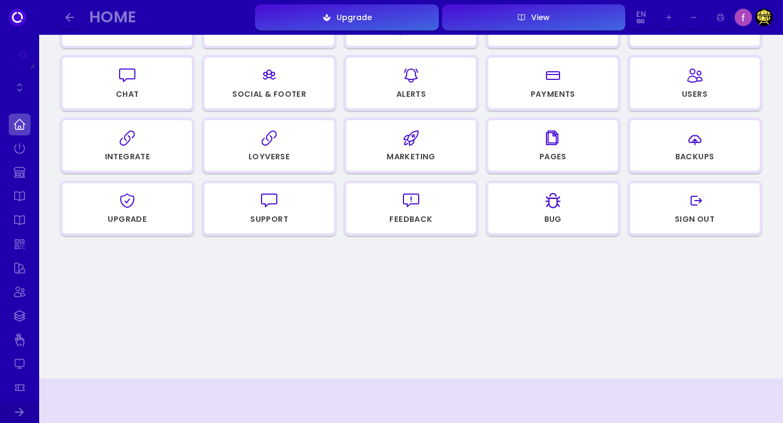
click at [272, 209] on icon "button" at bounding box center [268, 200] width 17 height 17
click at [417, 149] on icon "button" at bounding box center [410, 138] width 17 height 54
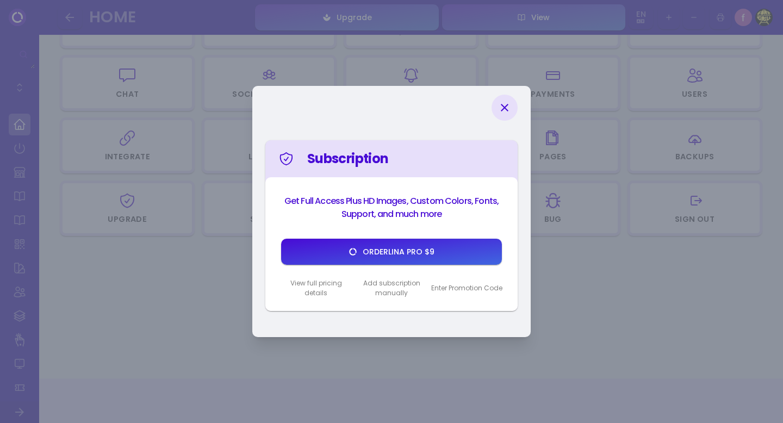
click at [503, 106] on icon at bounding box center [505, 108] width 8 height 8
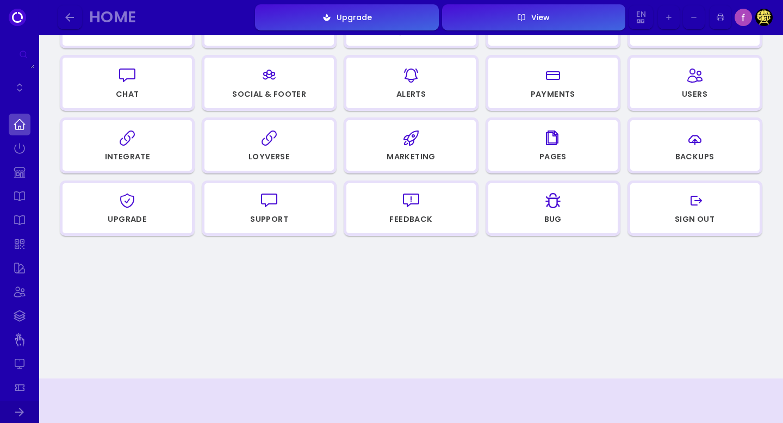
click at [418, 90] on div "Alerts" at bounding box center [410, 94] width 29 height 8
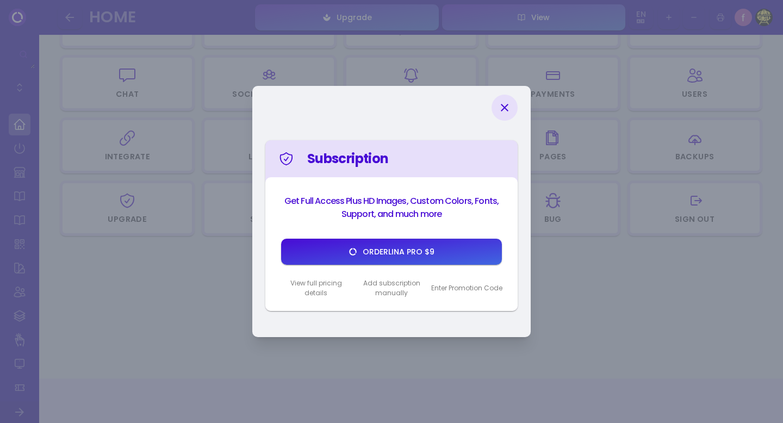
click at [508, 110] on icon at bounding box center [504, 107] width 13 height 13
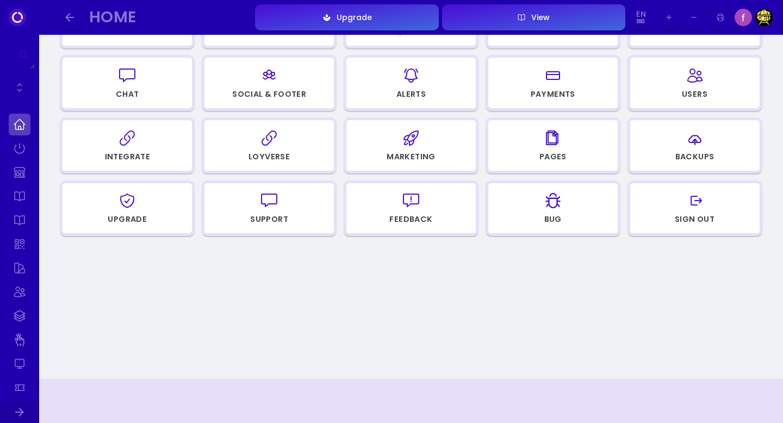
click at [548, 90] on div "Payments" at bounding box center [553, 94] width 45 height 8
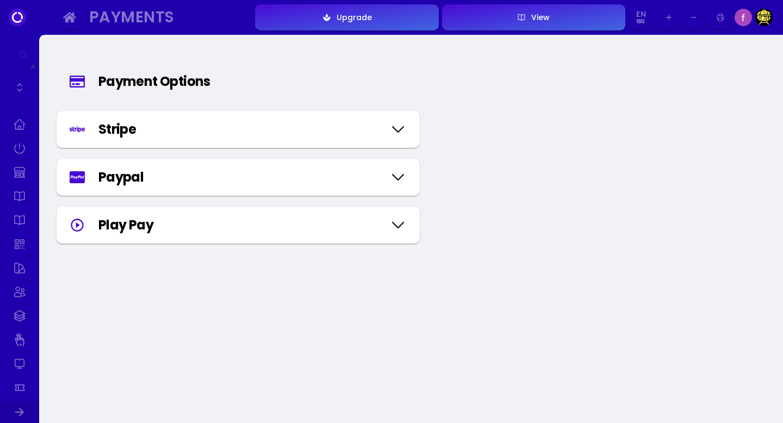
click at [400, 177] on icon at bounding box center [397, 176] width 11 height 5
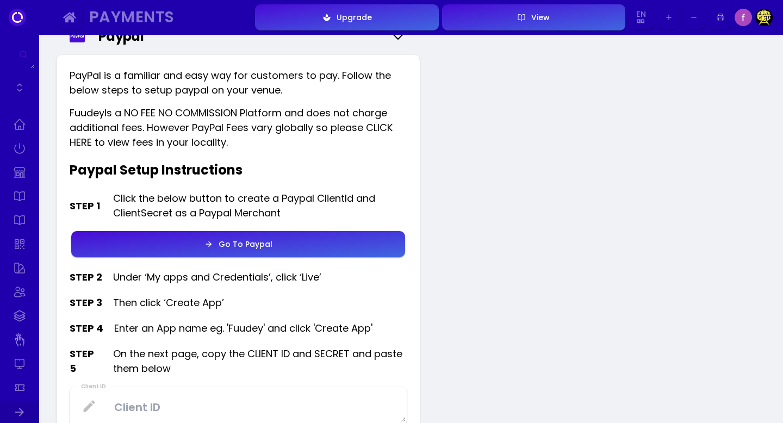
scroll to position [143, 0]
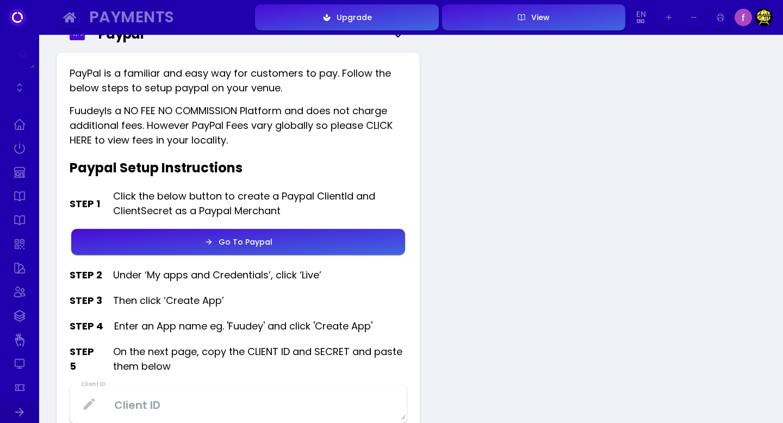
click at [240, 241] on div "Go To Paypal" at bounding box center [242, 242] width 59 height 8
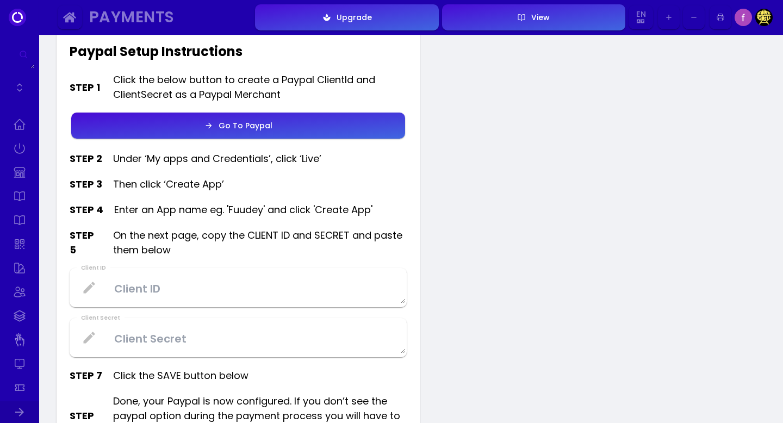
scroll to position [257, 0]
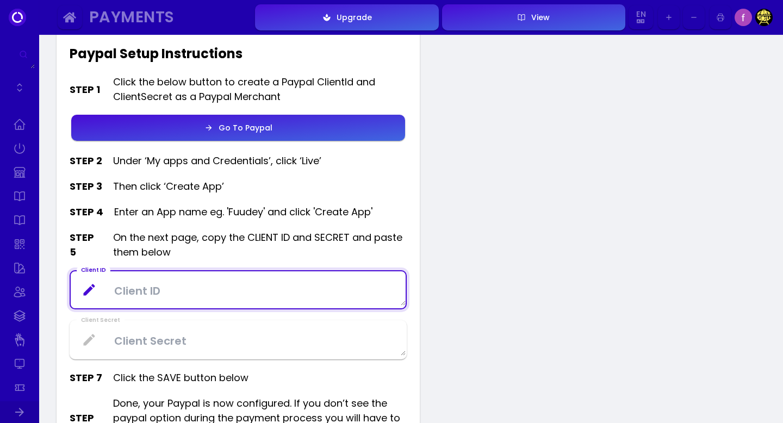
click at [276, 286] on ID at bounding box center [238, 290] width 335 height 32
paste ID "AY6IMLa2t3ZW9U9_hEm9OwM1oMndccOM6nD4x5wazmoNh9CLayvV_zXBUiCAIyRFhJKAYRpTHlMkcG_D"
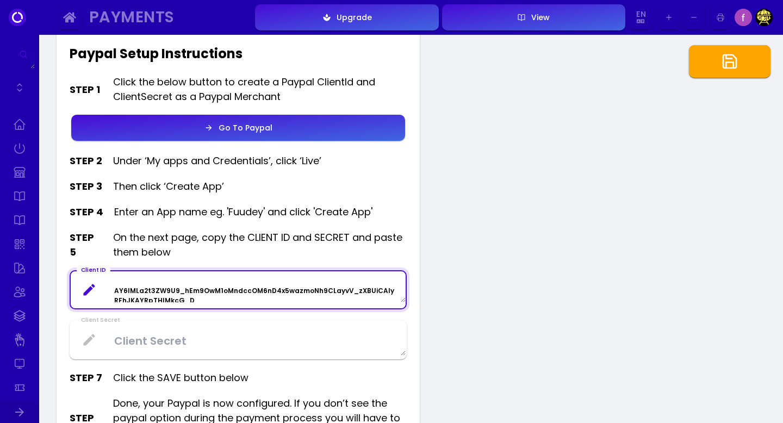
scroll to position [3, 0]
type ID "AY6IMLa2t3ZW9U9_hEm9OwM1oMndccOM6nD4x5wazmoNh9CLayvV_zXBUiCAIyRFhJKAYRpTHlMkcG_D"
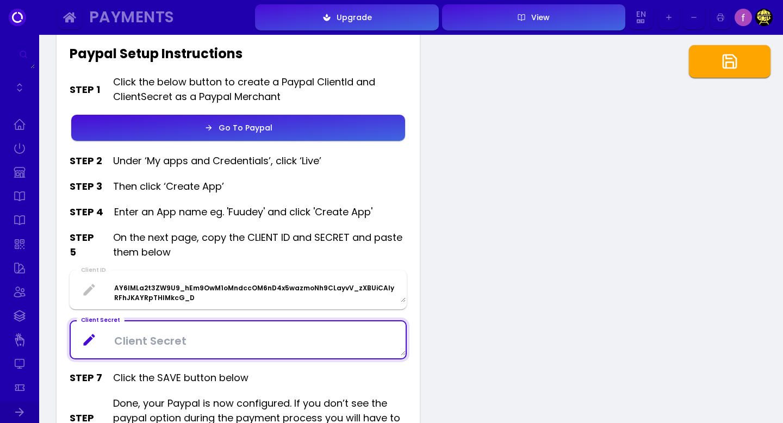
click at [264, 344] on Secret at bounding box center [238, 340] width 335 height 32
paste Secret "EN36aoc87ZMTsQdjvX8Q_23mksoRUZ725CjACvTNWoESFGUH0mA9mKzvnD35Ty4IhMWmiZGgy5nFmJZY"
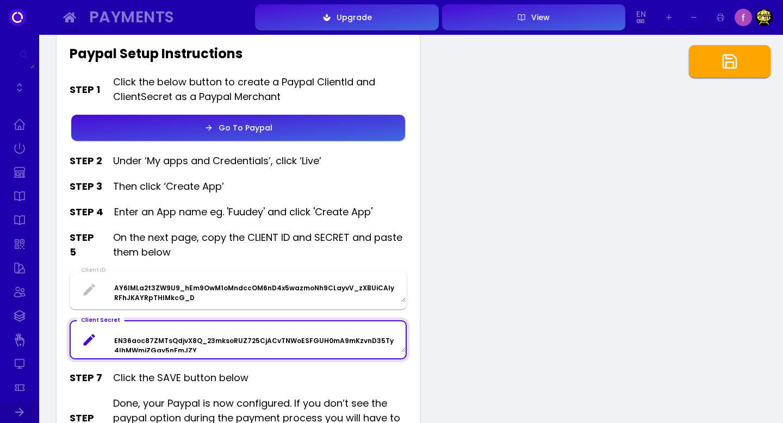
scroll to position [32, 0]
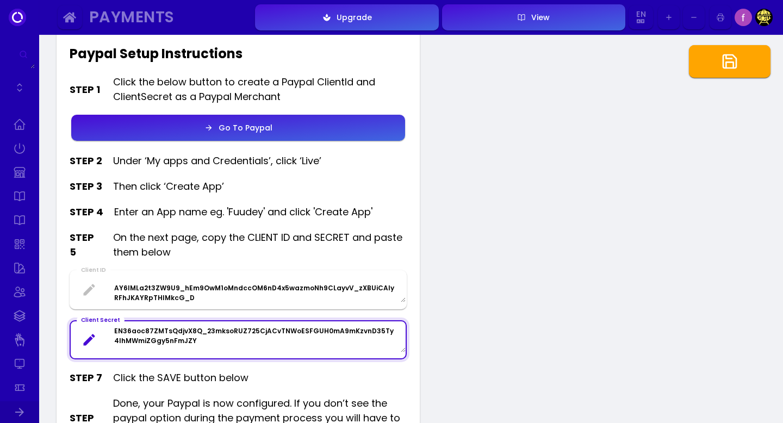
paste Secret "EN36aoc87ZMTsQdjvX8Q_23mksoRUZ725CjACvTNWoESFGUH0mA9mKzvnD35Ty4IhMWmiZGgy5nFmJZY"
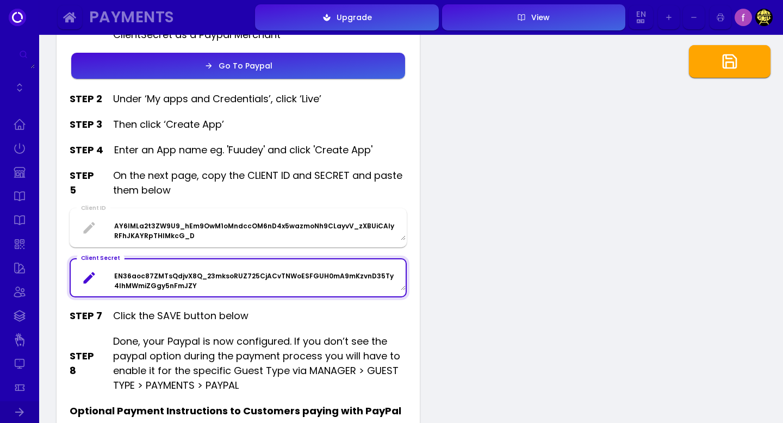
scroll to position [316, 0]
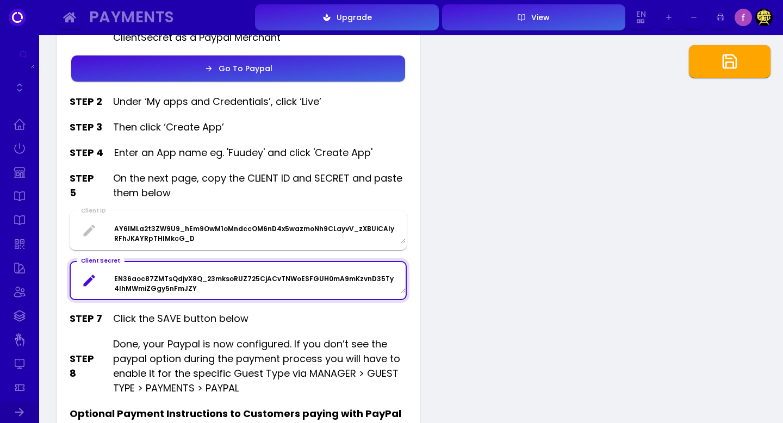
type Secret "EN36aoc87ZMTsQdjvX8Q_23mksoRUZ725CjACvTNWoESFGUH0mA9mKzvnD35Ty4IhMWmiZGgy5nFmJZ…"
click at [730, 63] on icon "button" at bounding box center [729, 61] width 17 height 17
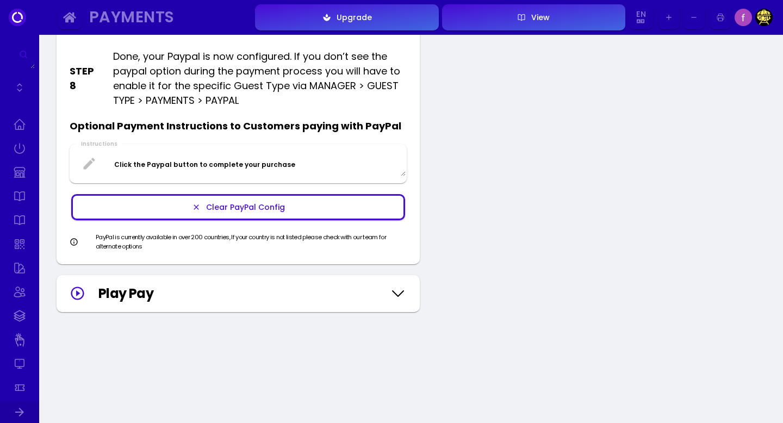
scroll to position [631, 0]
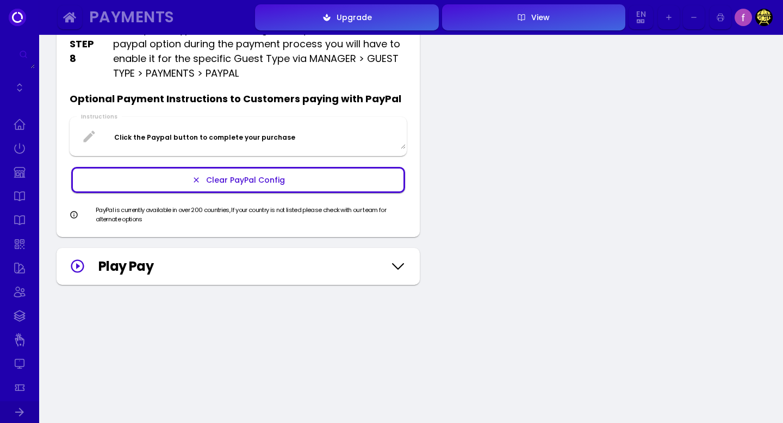
click at [398, 265] on icon at bounding box center [397, 266] width 17 height 54
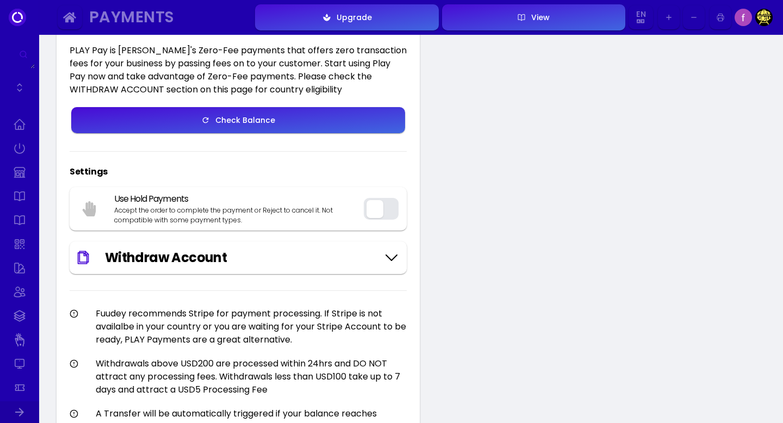
scroll to position [924, 0]
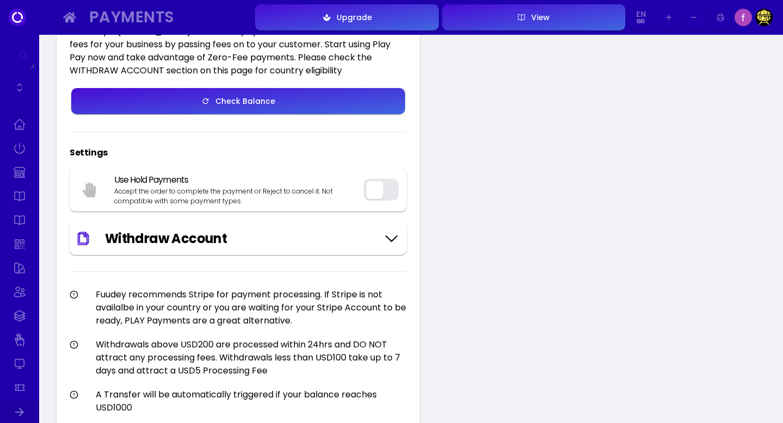
click at [379, 236] on div "Withdraw Account" at bounding box center [238, 239] width 324 height 20
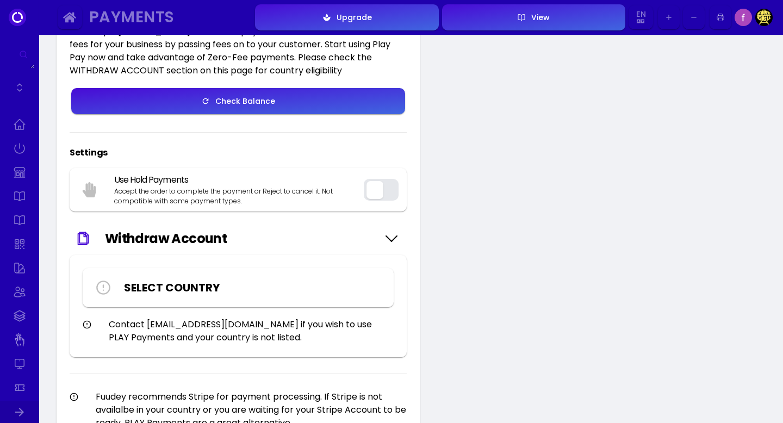
click at [307, 282] on select "Select Country [GEOGRAPHIC_DATA] [GEOGRAPHIC_DATA] [GEOGRAPHIC_DATA] [GEOGRAPHI…" at bounding box center [253, 287] width 259 height 16
select select "[GEOGRAPHIC_DATA]"
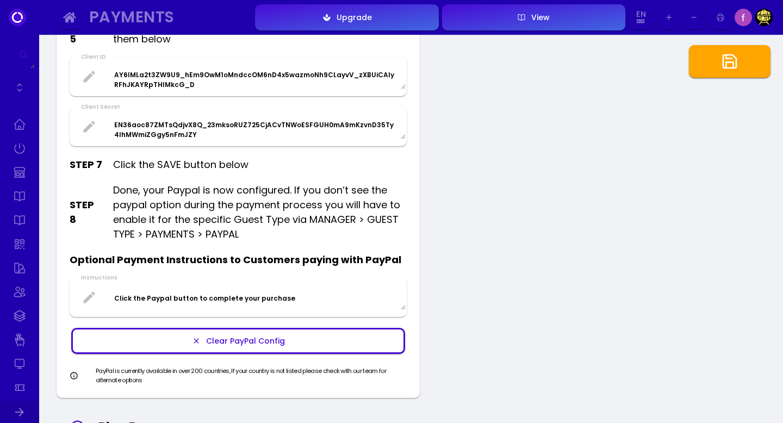
scroll to position [469, 0]
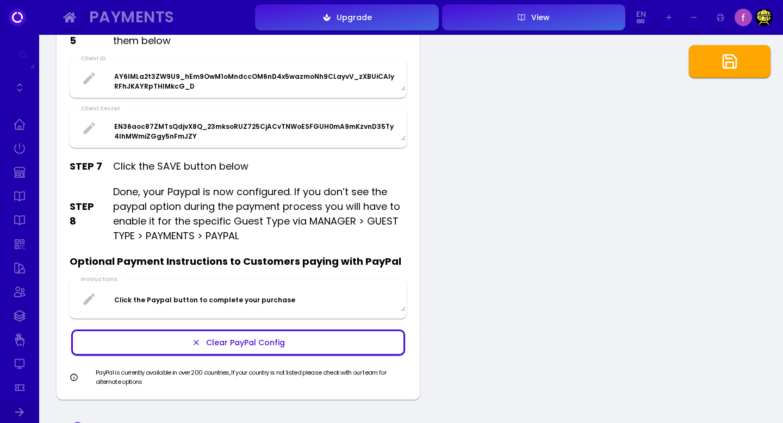
click at [736, 68] on icon "button" at bounding box center [729, 61] width 17 height 17
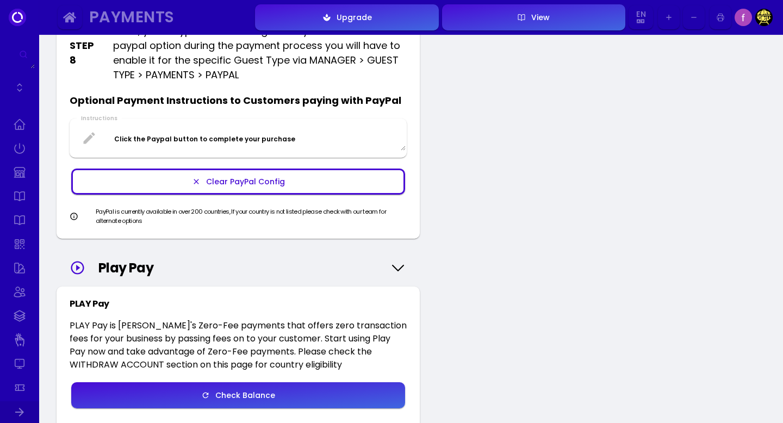
scroll to position [627, 0]
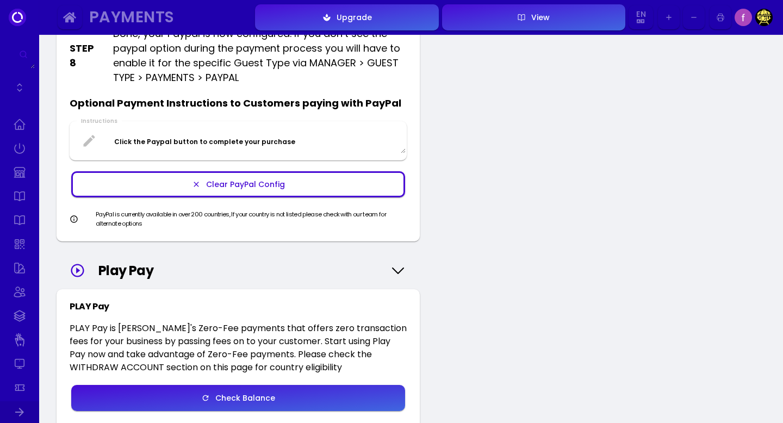
click at [397, 272] on icon at bounding box center [397, 270] width 11 height 5
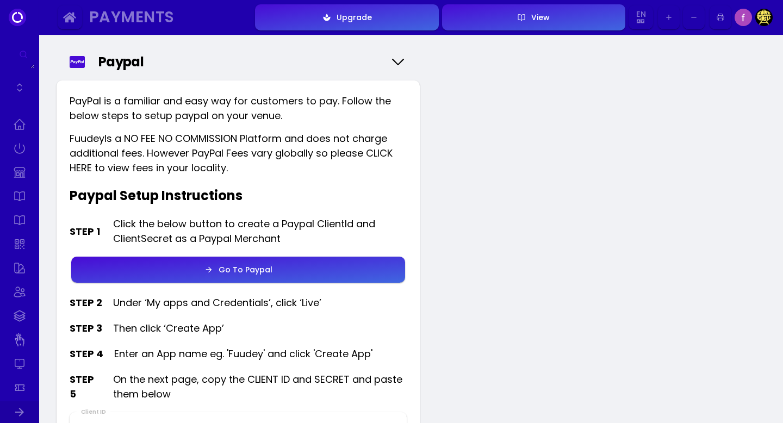
scroll to position [0, 0]
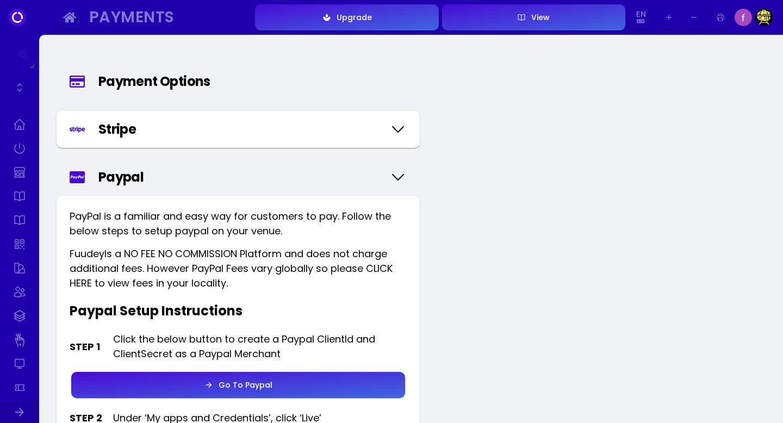
click at [404, 174] on icon at bounding box center [397, 177] width 17 height 54
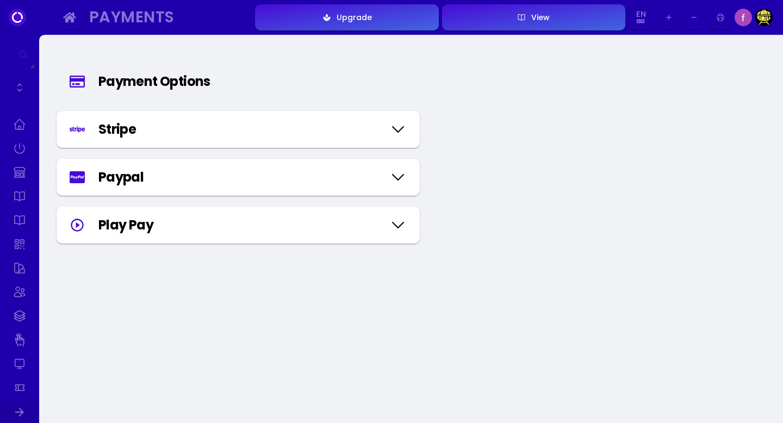
click at [404, 174] on icon at bounding box center [397, 177] width 17 height 54
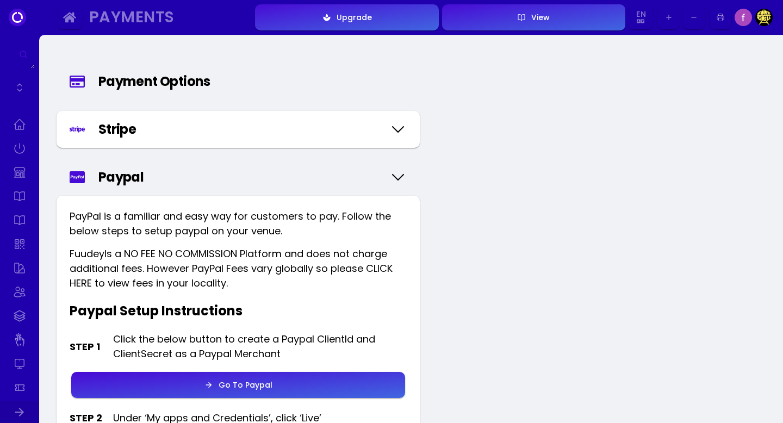
click at [724, 16] on icon "button" at bounding box center [720, 17] width 7 height 7
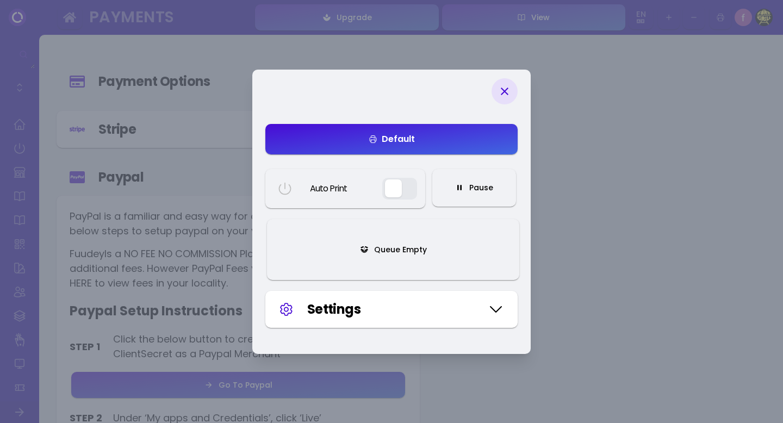
click at [390, 189] on button "button" at bounding box center [399, 189] width 35 height 22
click at [477, 307] on div "Settings" at bounding box center [394, 310] width 174 height 20
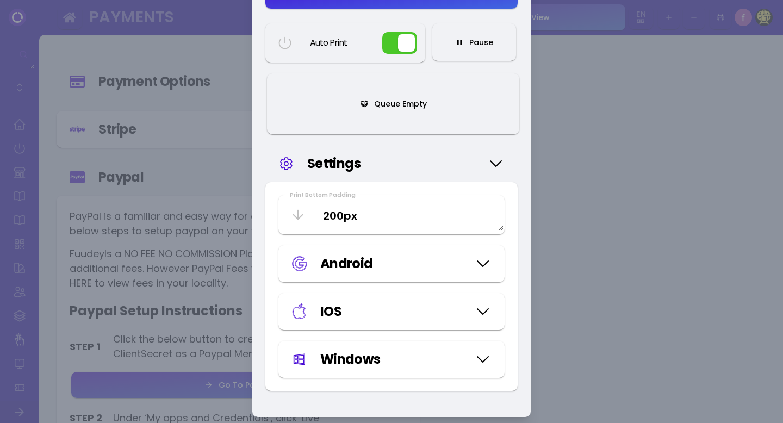
scroll to position [105, 0]
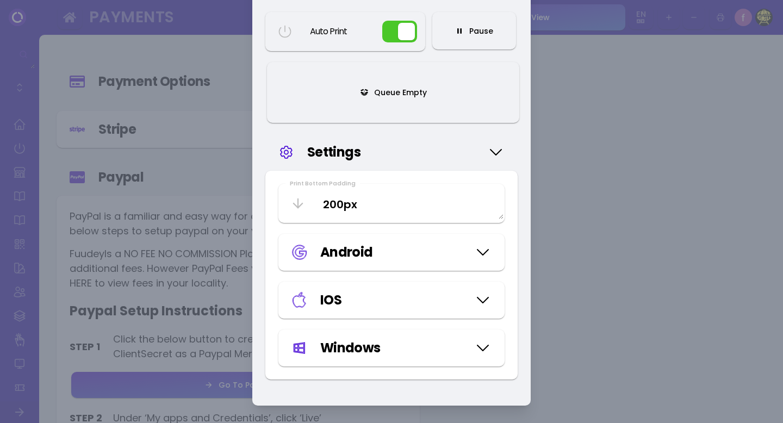
click at [490, 250] on icon at bounding box center [482, 252] width 17 height 54
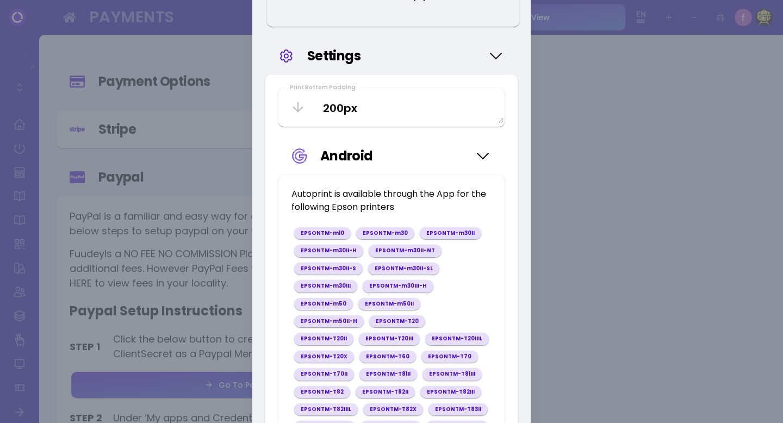
scroll to position [203, 0]
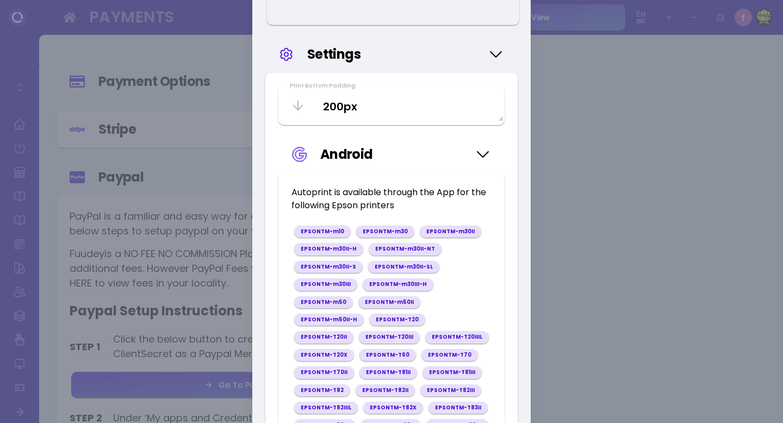
click at [480, 158] on icon at bounding box center [482, 154] width 17 height 54
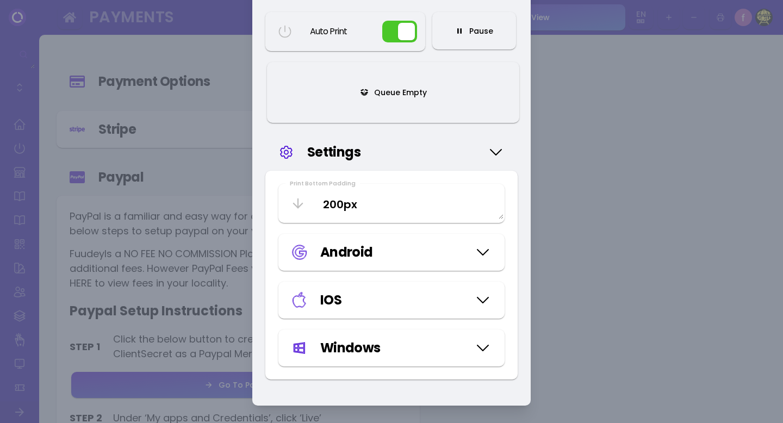
scroll to position [105, 0]
click at [498, 148] on icon at bounding box center [495, 152] width 17 height 54
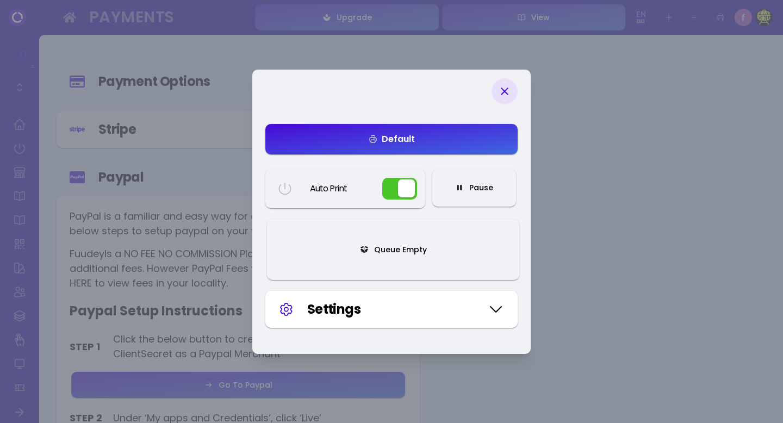
click at [467, 306] on div "Settings" at bounding box center [394, 310] width 174 height 20
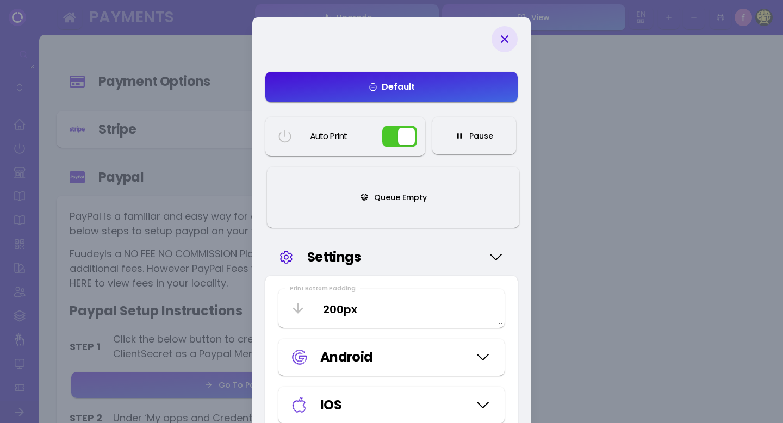
click at [504, 42] on icon at bounding box center [504, 39] width 13 height 13
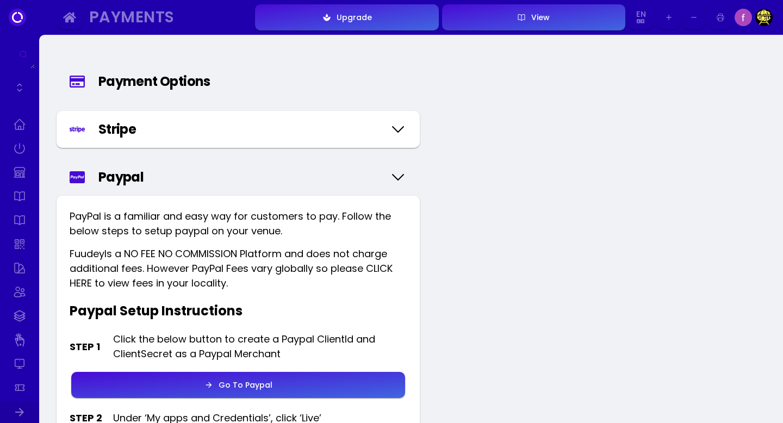
click at [23, 18] on icon at bounding box center [17, 17] width 17 height 17
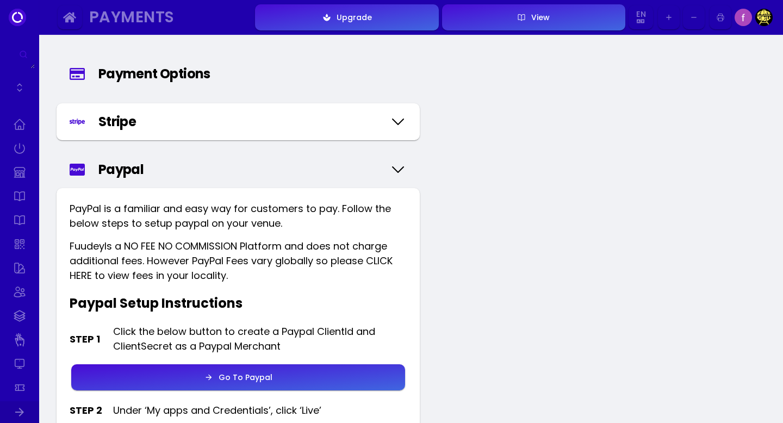
click at [241, 377] on div "Go To Paypal" at bounding box center [242, 377] width 59 height 8
